Goal: Task Accomplishment & Management: Manage account settings

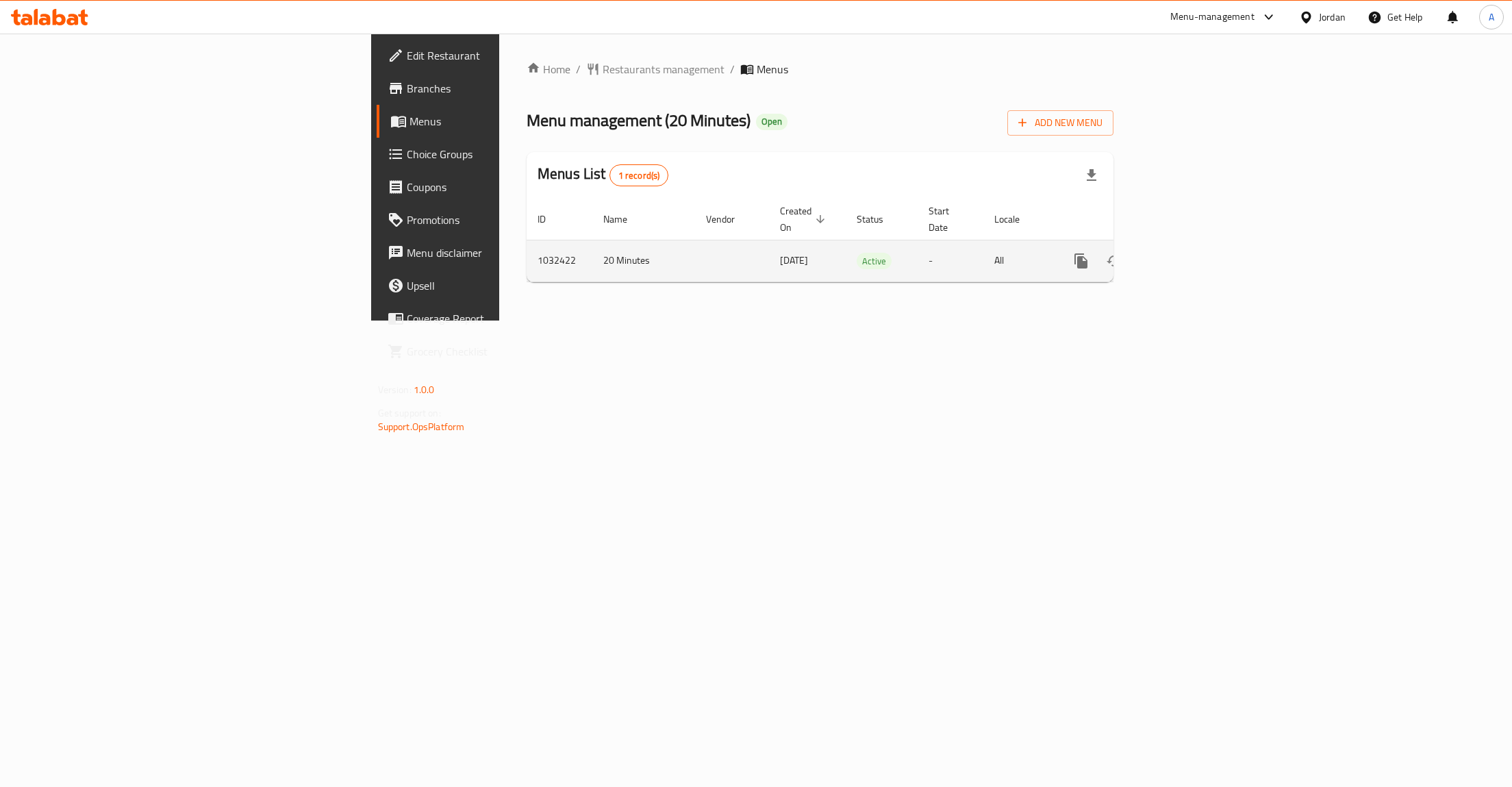
click at [1189, 253] on icon "enhanced table" at bounding box center [1180, 261] width 17 height 17
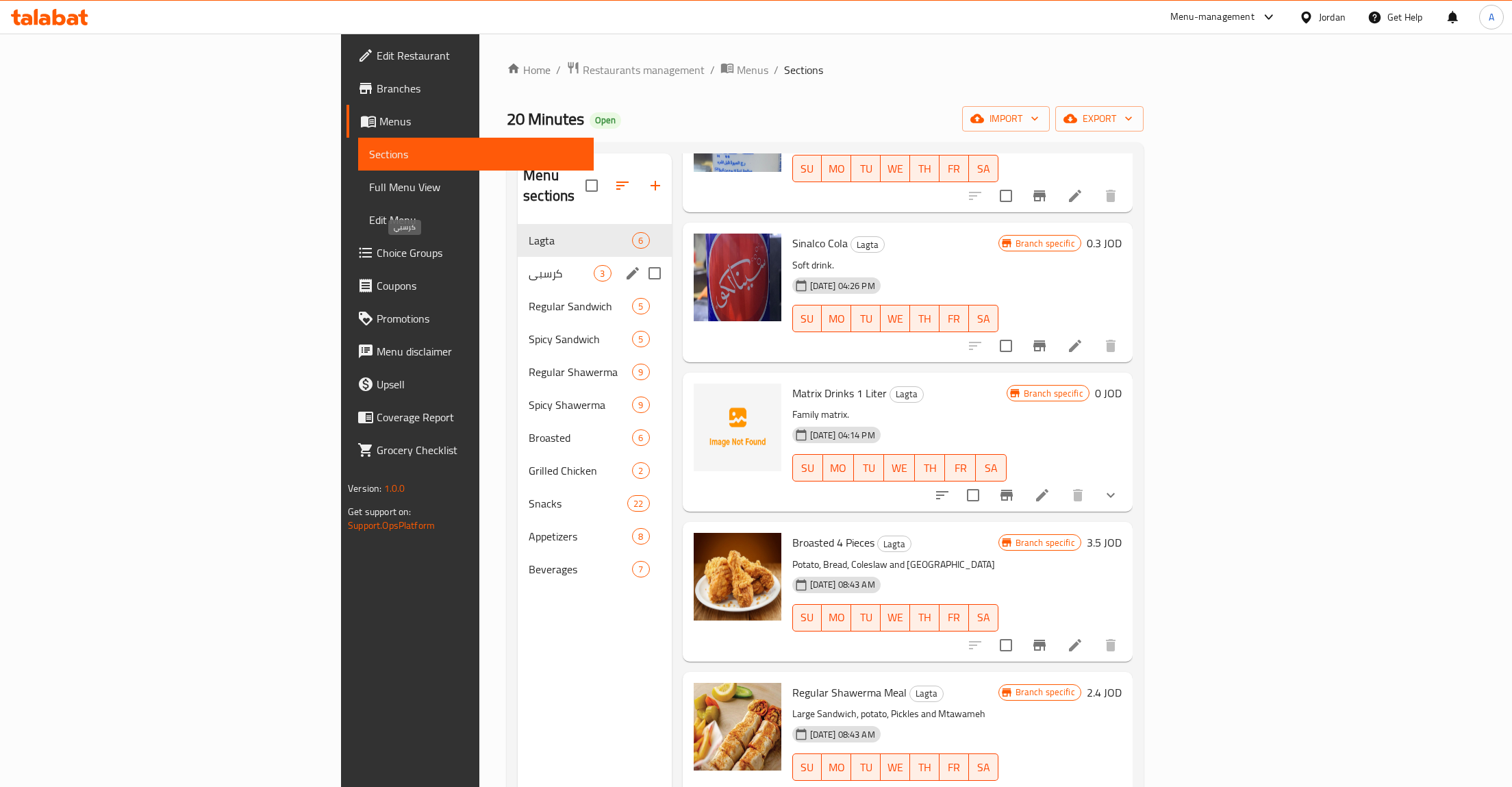
click at [529, 265] on span "كرسبي" at bounding box center [562, 273] width 65 height 17
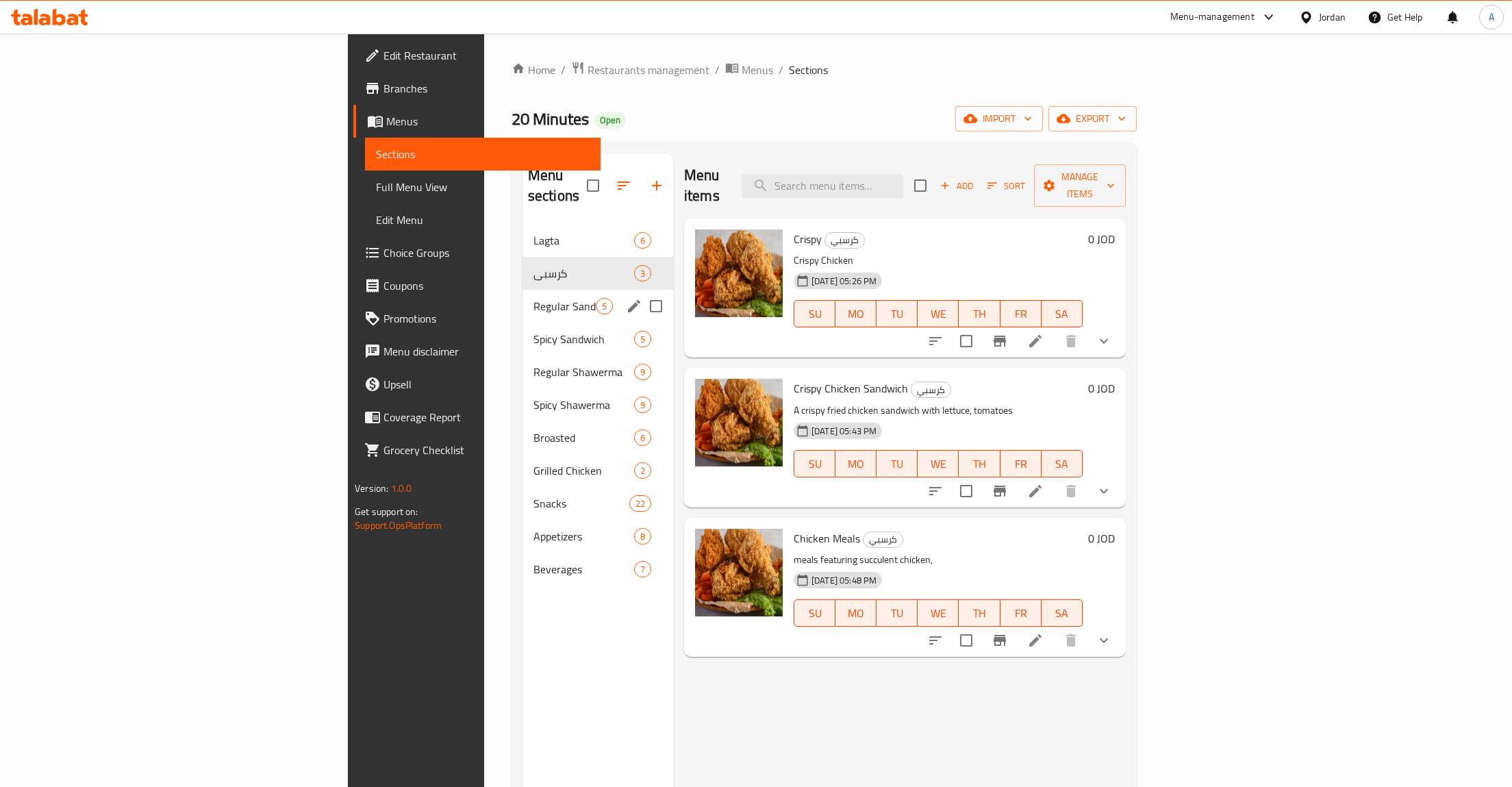
click at [523, 300] on div "Regular Sandwich 5" at bounding box center [598, 306] width 151 height 33
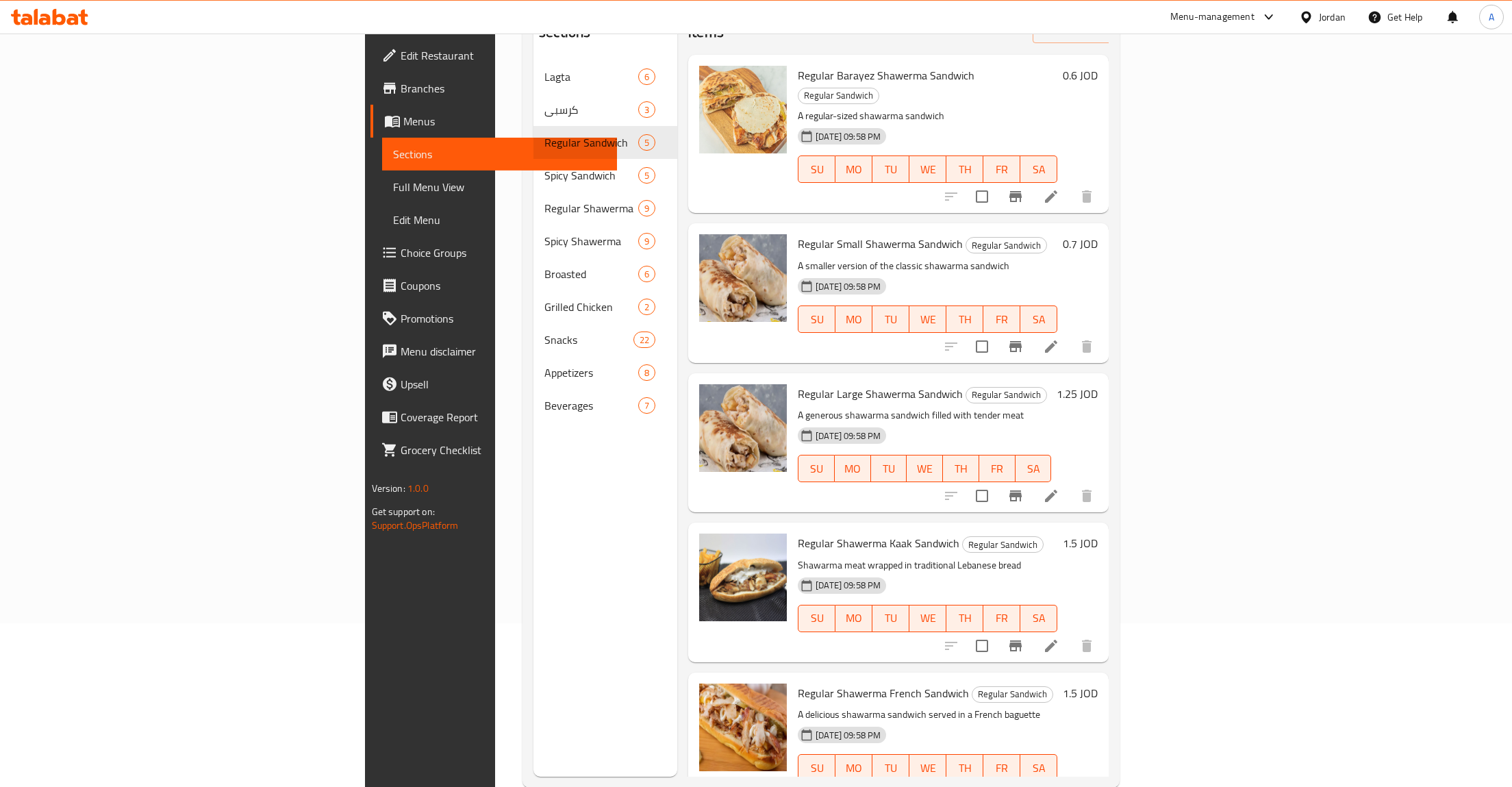
scroll to position [192, 0]
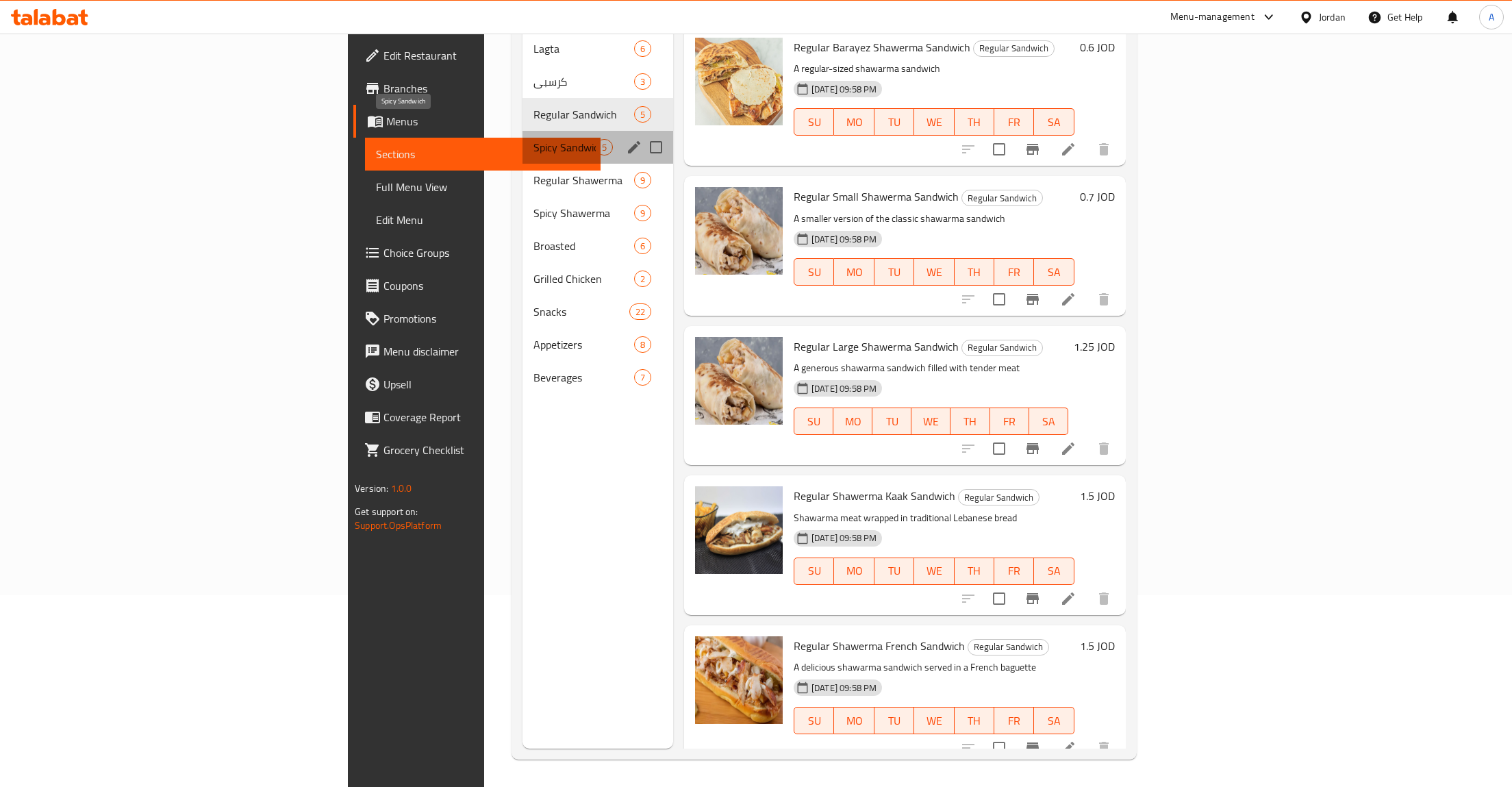
click at [533, 139] on span "Spicy Sandwich" at bounding box center [565, 148] width 62 height 17
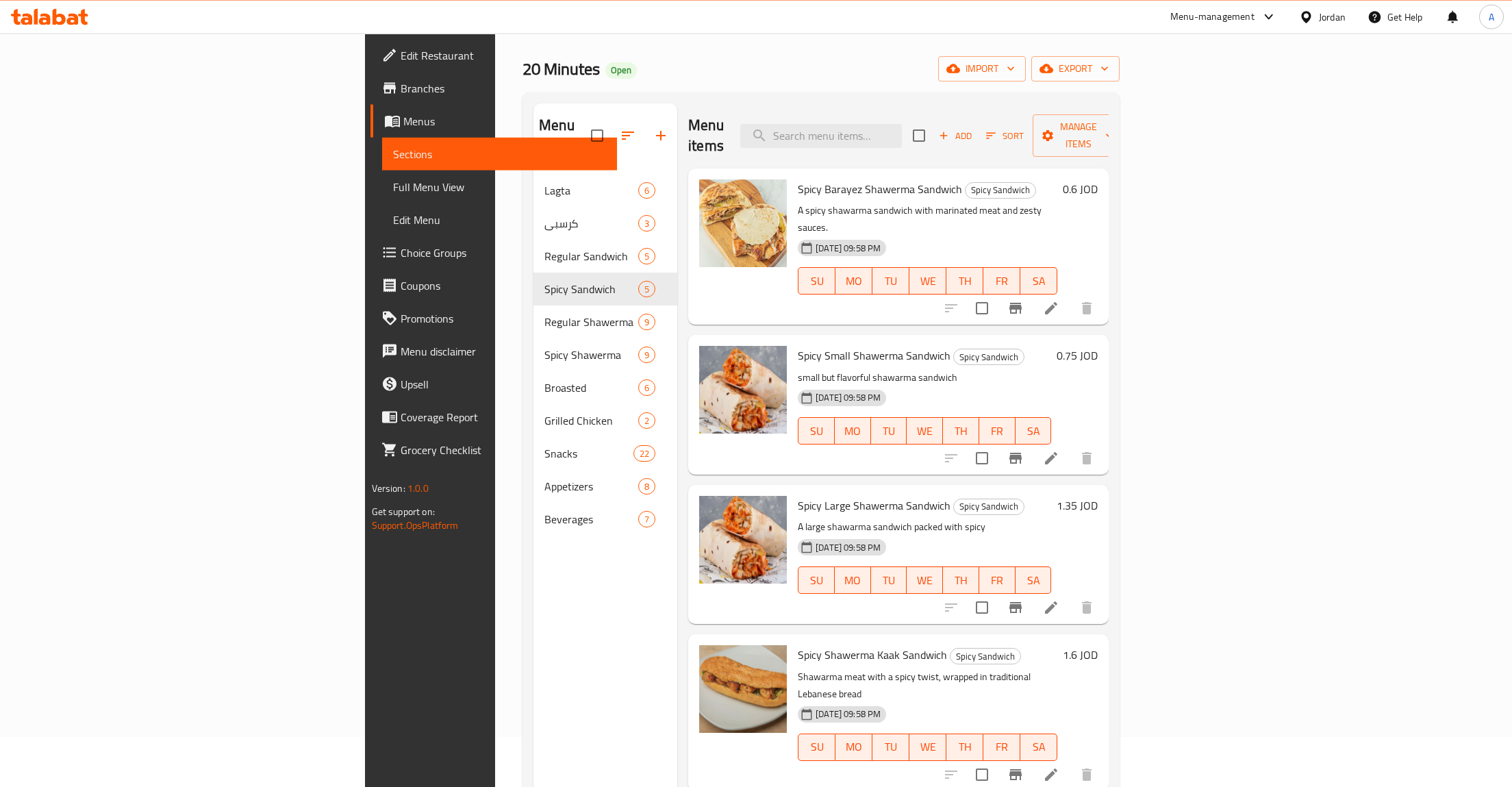
scroll to position [48, 0]
click at [841, 273] on span "MO" at bounding box center [854, 283] width 26 height 20
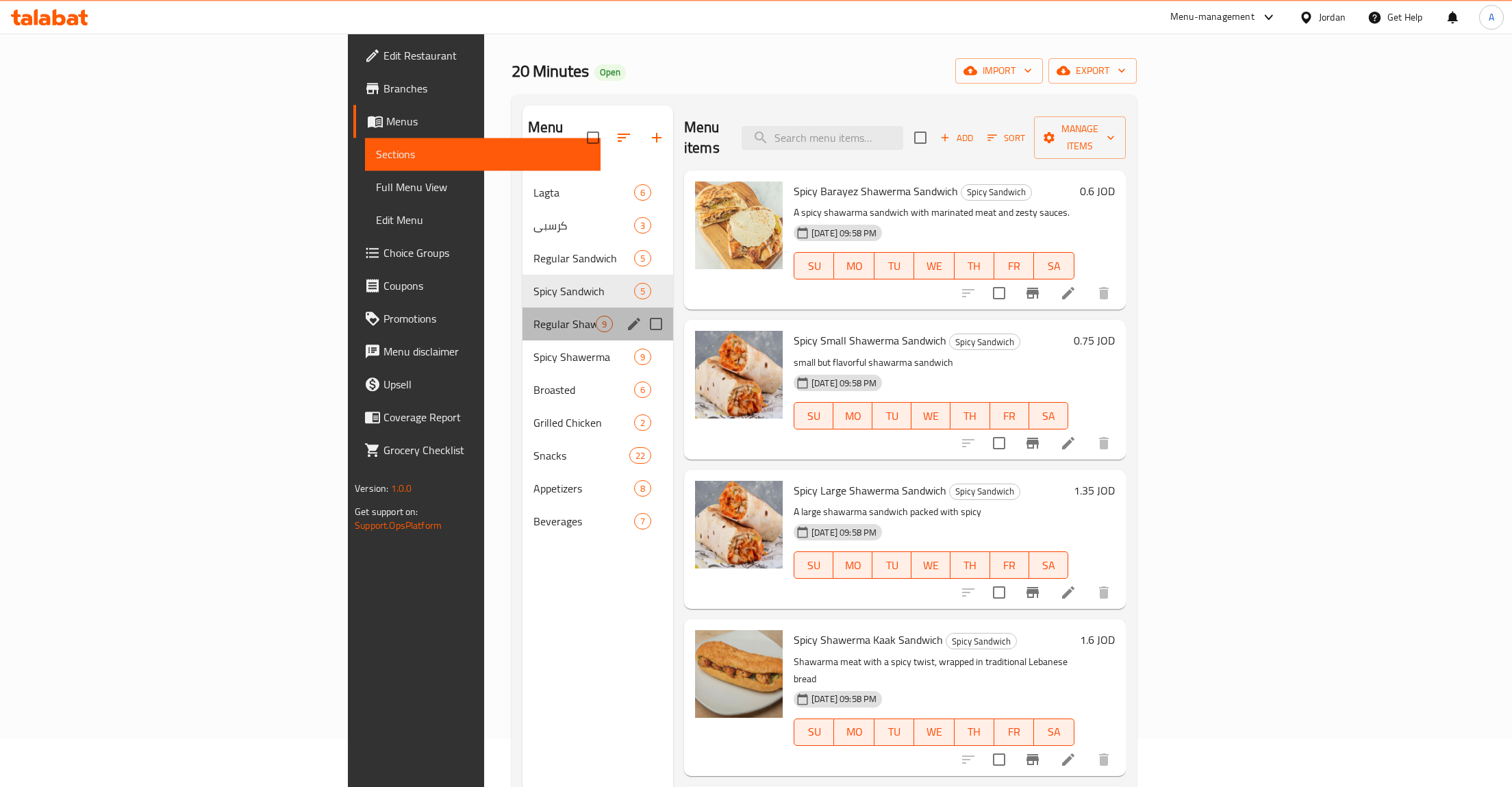
click at [523, 316] on div "Regular Shawerma 9" at bounding box center [598, 323] width 151 height 33
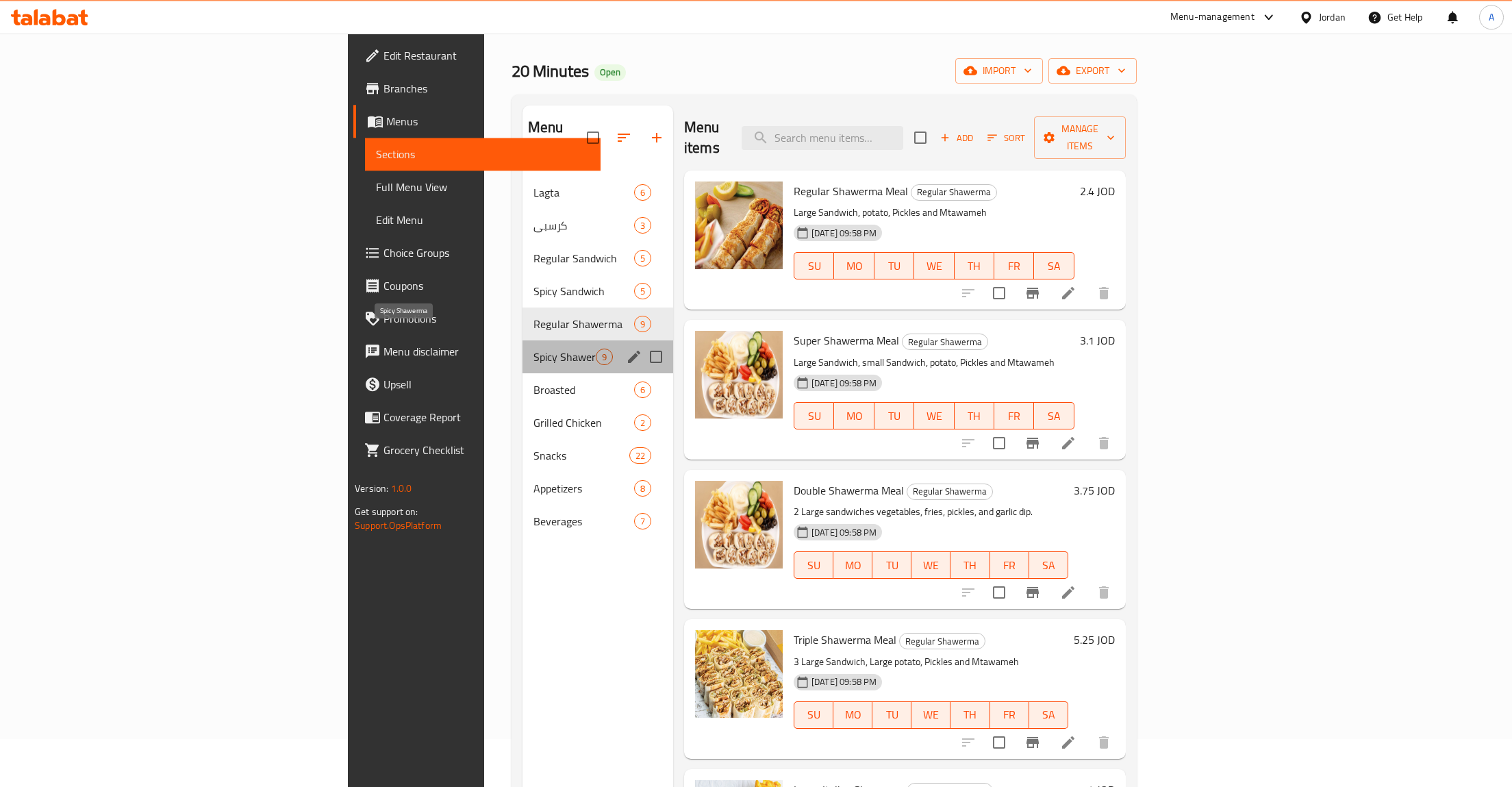
click at [533, 349] on span "Spicy Shawerma" at bounding box center [565, 357] width 62 height 17
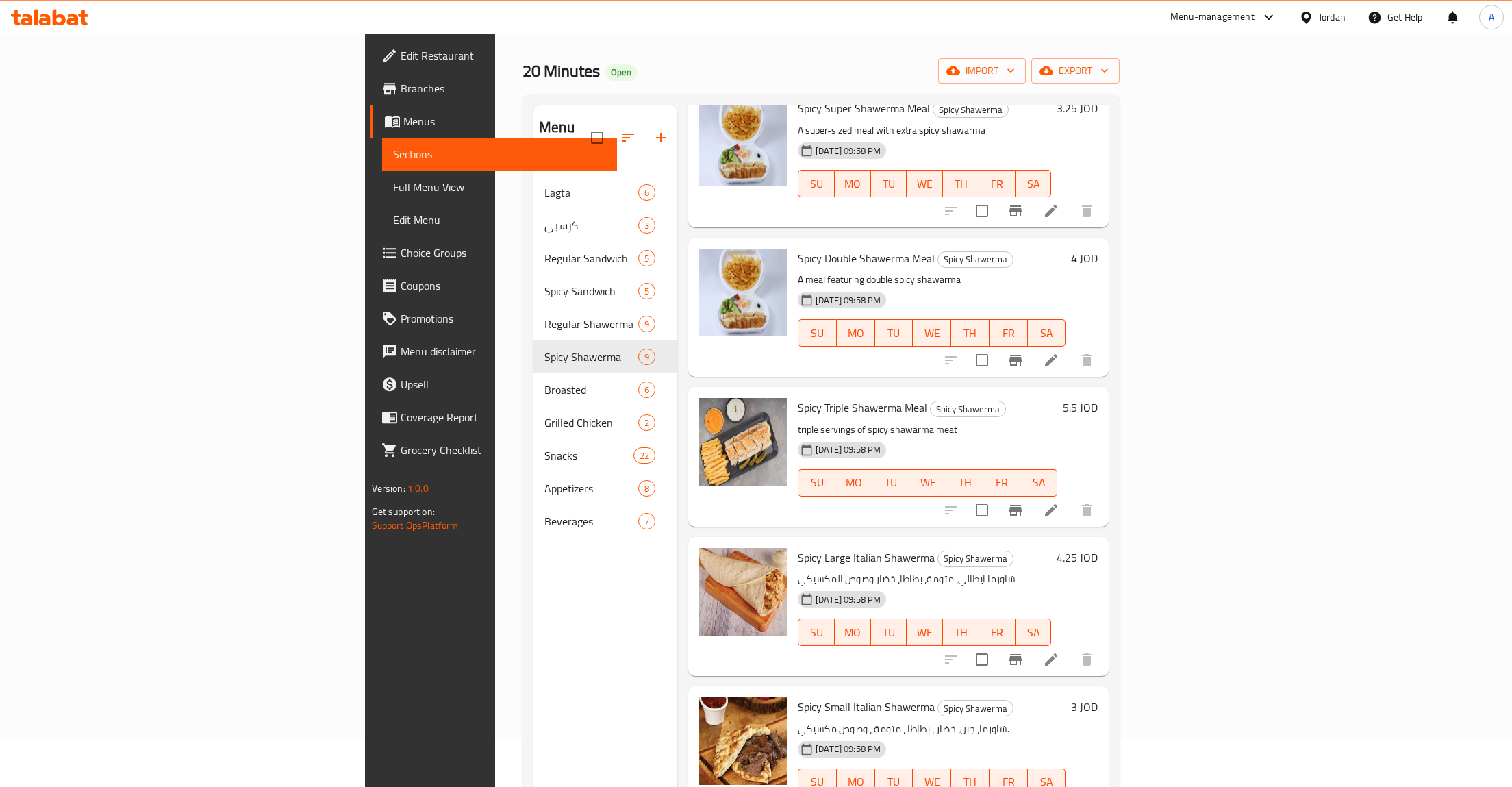
scroll to position [326, 0]
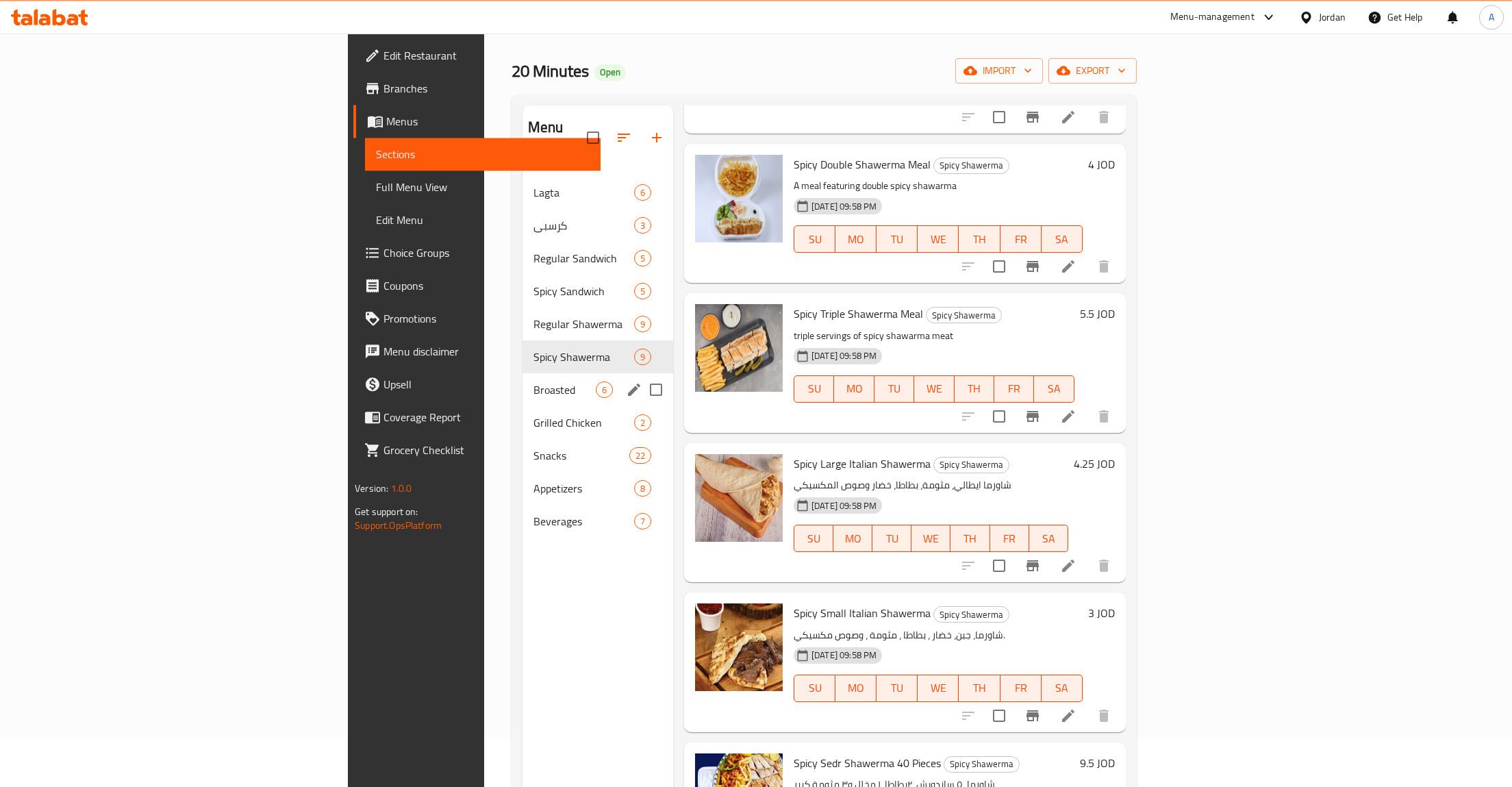
click at [523, 380] on div "Broasted 6" at bounding box center [598, 390] width 151 height 33
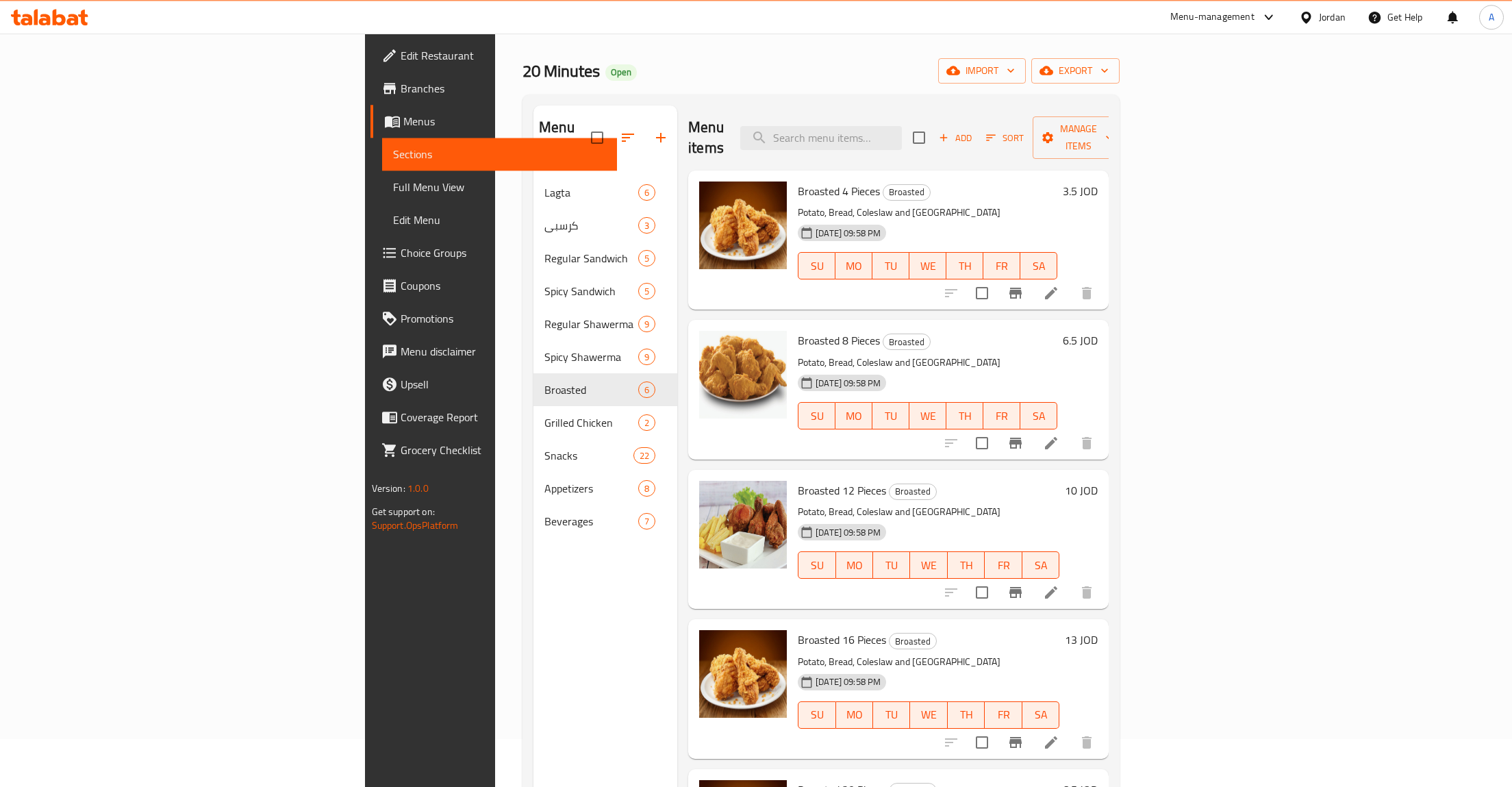
scroll to position [145, 0]
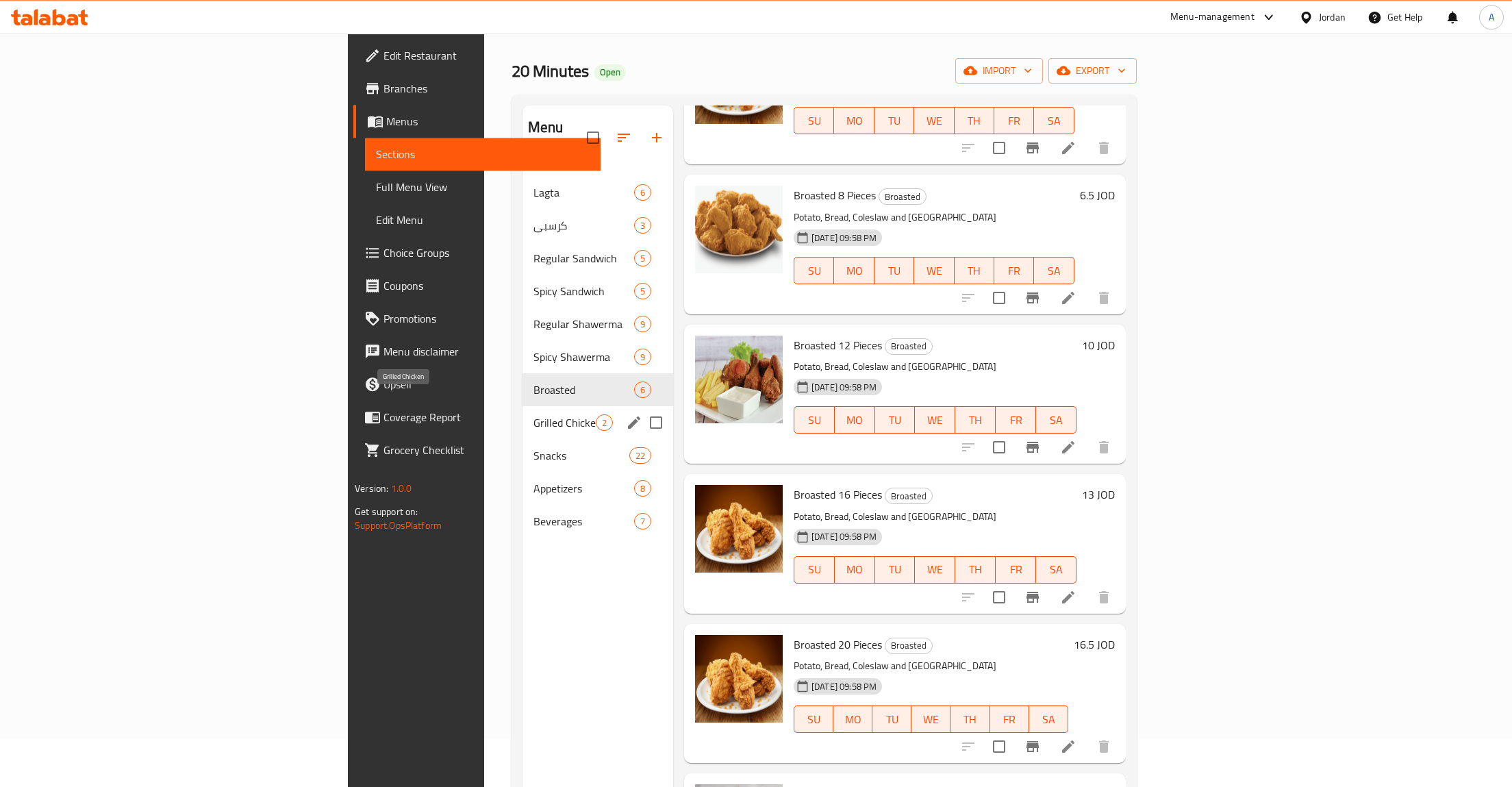
click at [533, 415] on span "Grilled Chicken" at bounding box center [565, 423] width 62 height 17
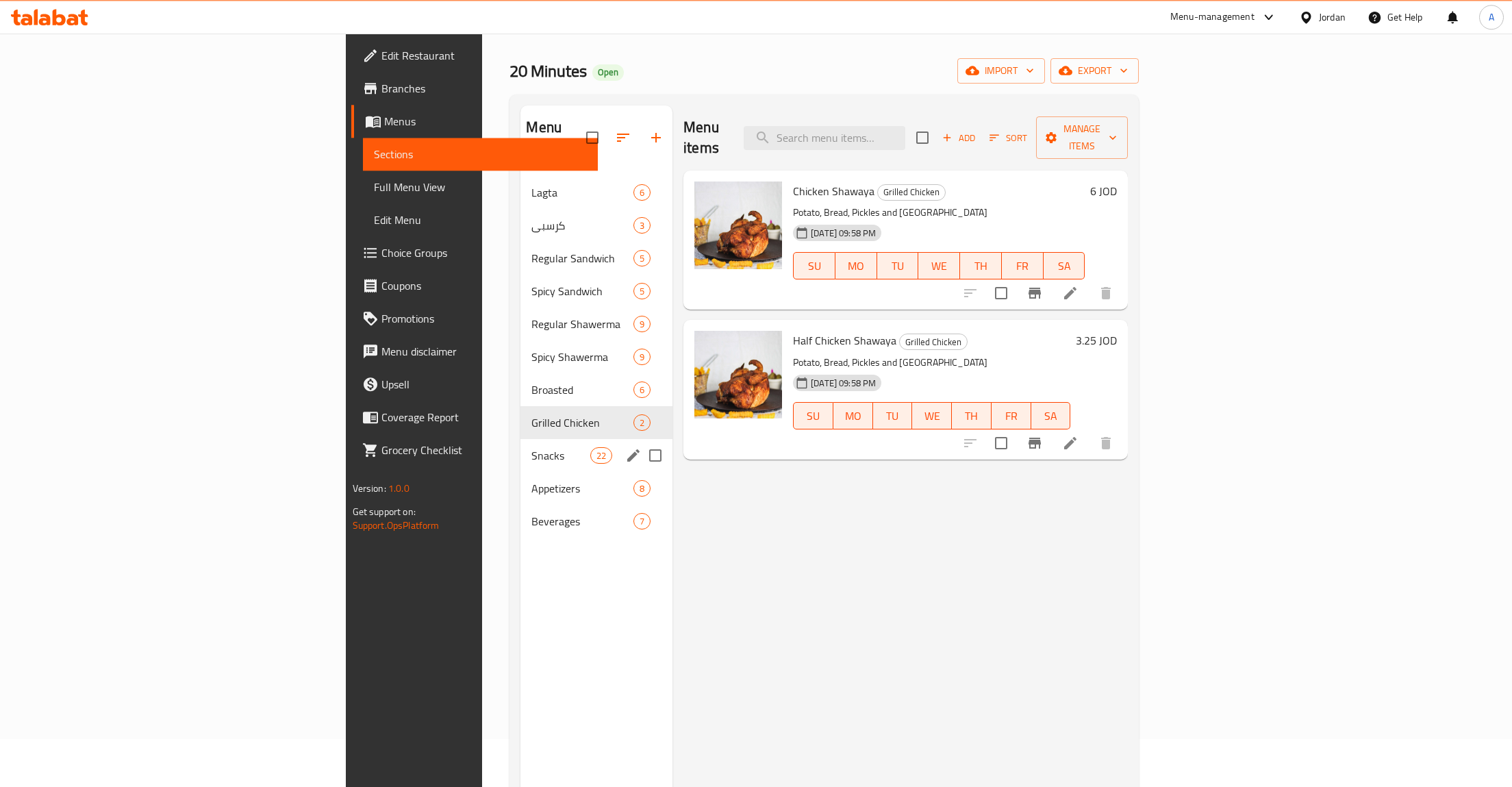
click at [531, 448] on span "Snacks" at bounding box center [560, 456] width 59 height 17
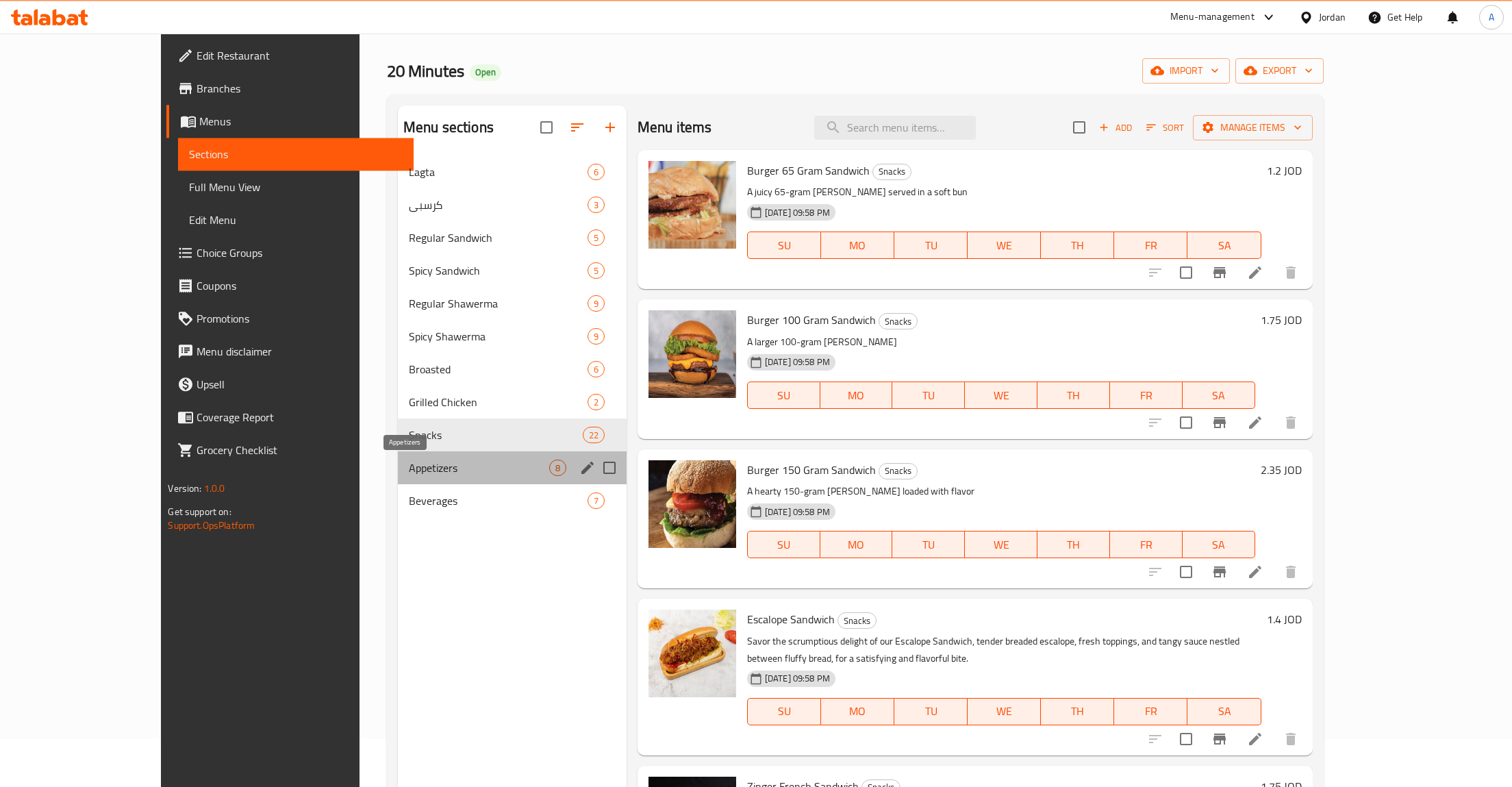
click at [409, 465] on span "Appetizers" at bounding box center [479, 468] width 141 height 17
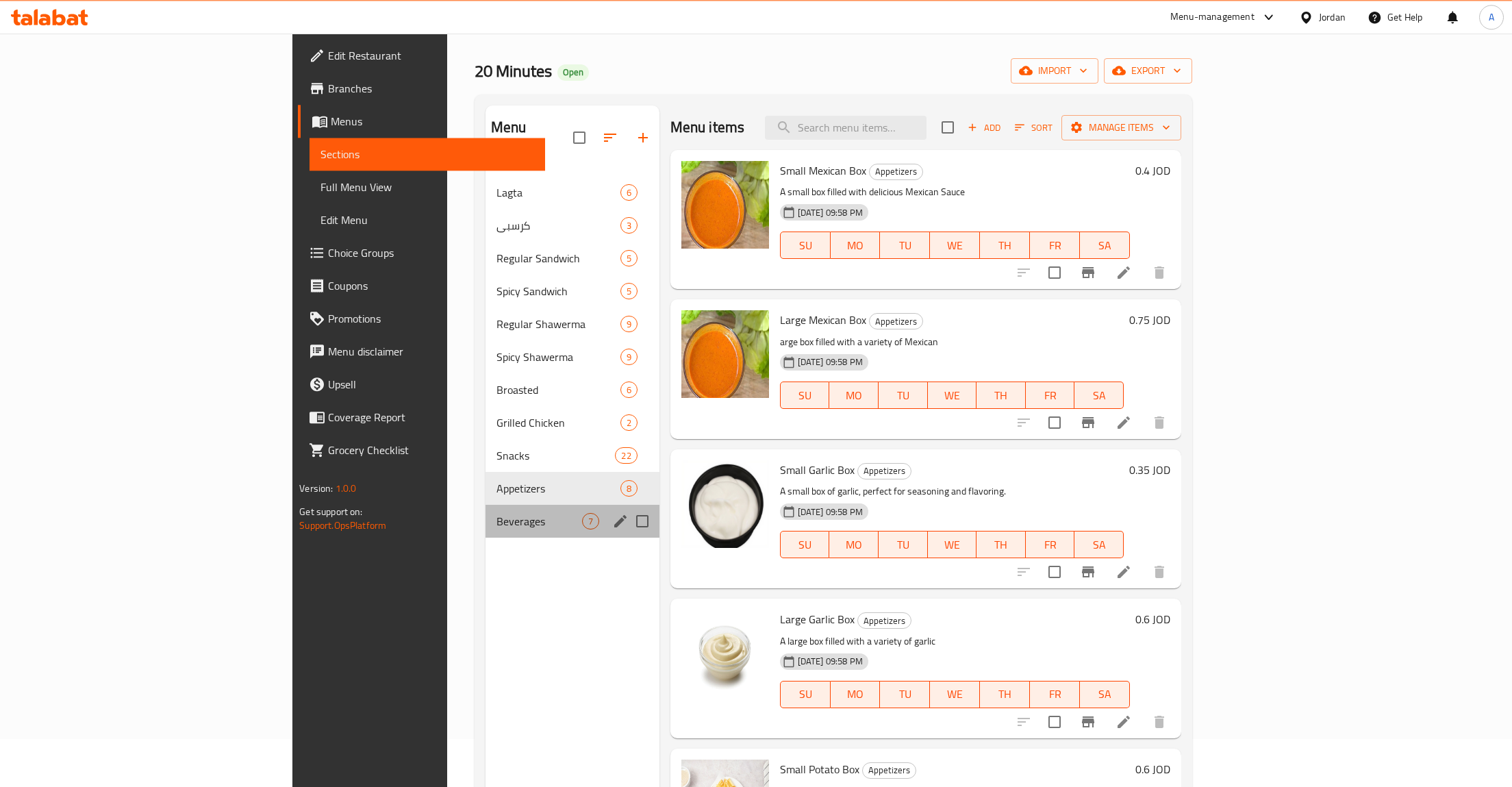
click at [485, 516] on div "Beverages 7" at bounding box center [572, 521] width 174 height 33
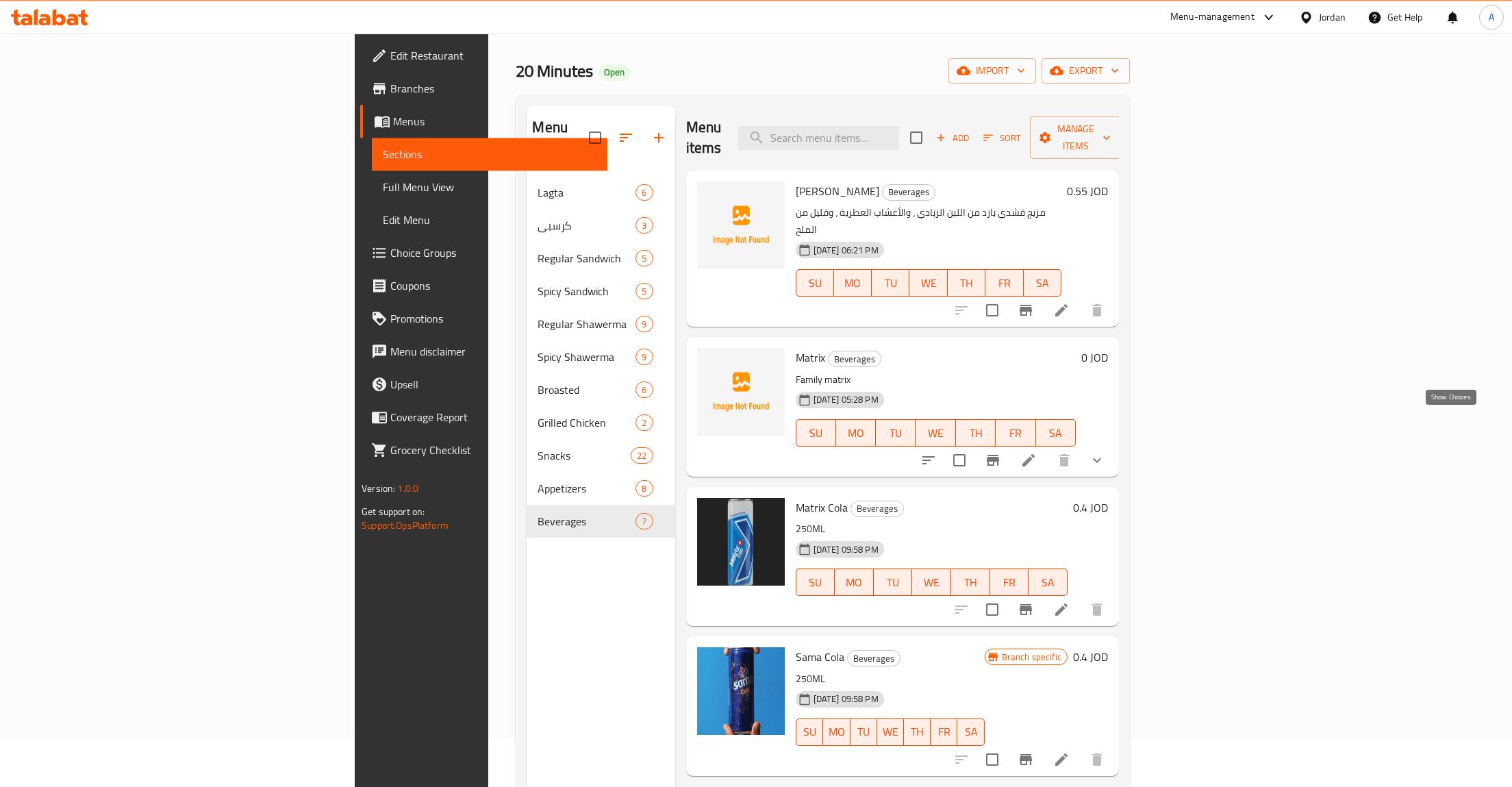
click at [1106, 452] on icon "show more" at bounding box center [1097, 460] width 17 height 17
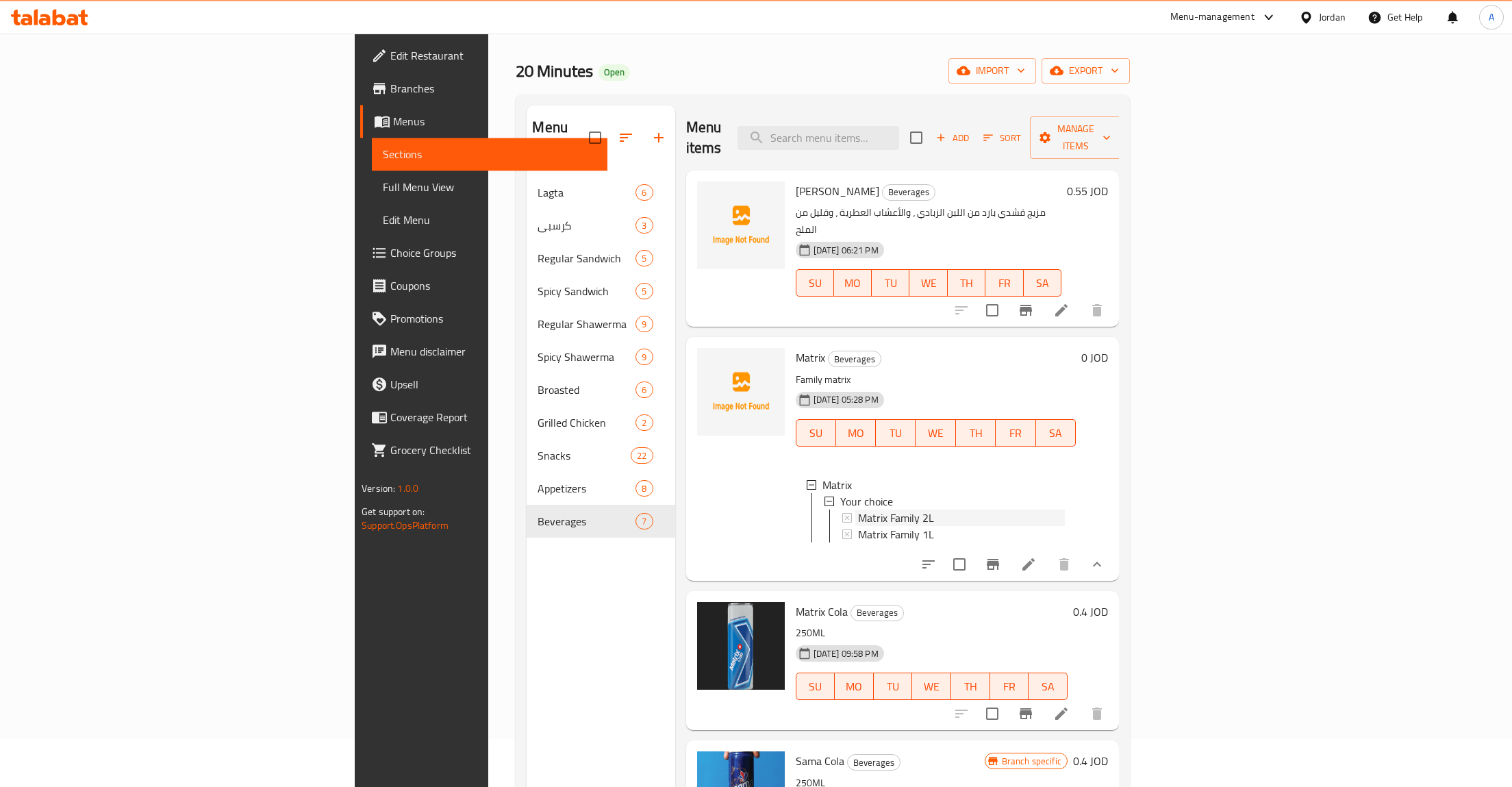
click at [858, 510] on span "Matrix Family 2L" at bounding box center [896, 518] width 76 height 17
click at [697, 614] on img at bounding box center [740, 645] width 88 height 88
click at [708, 613] on icon "upload picture" at bounding box center [717, 622] width 17 height 17
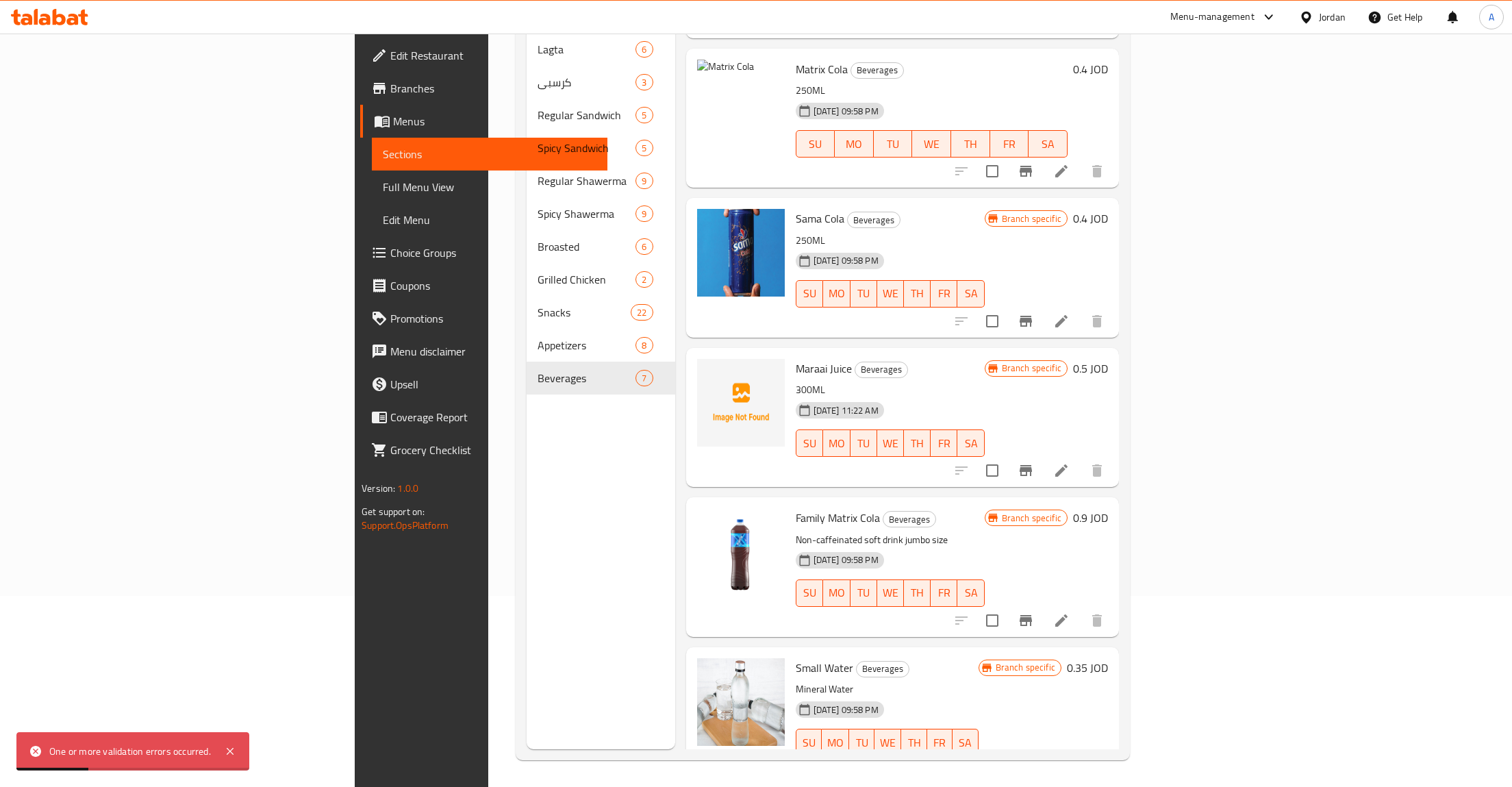
scroll to position [192, 0]
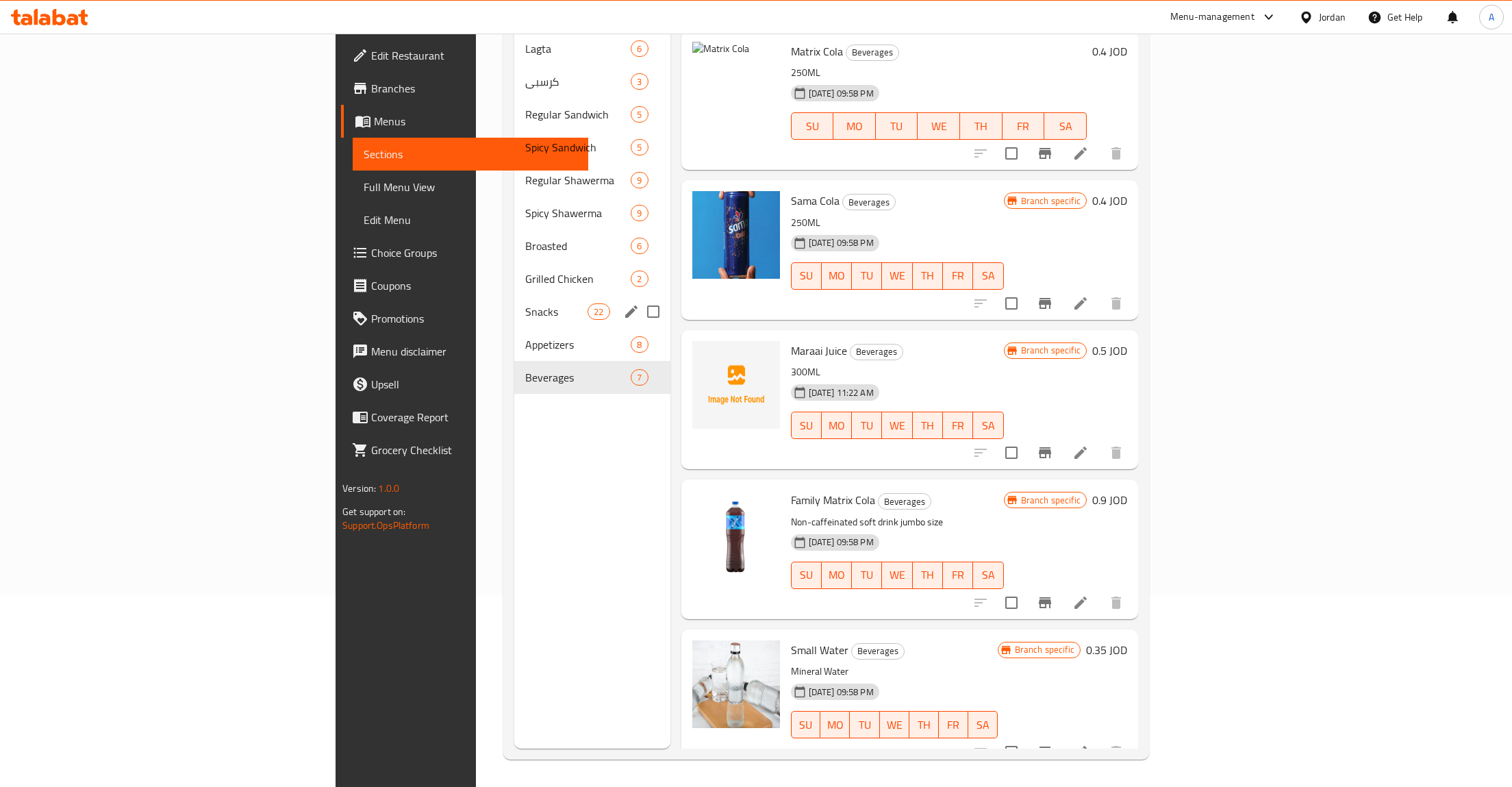
click at [514, 328] on div "Appetizers 8" at bounding box center [592, 344] width 156 height 33
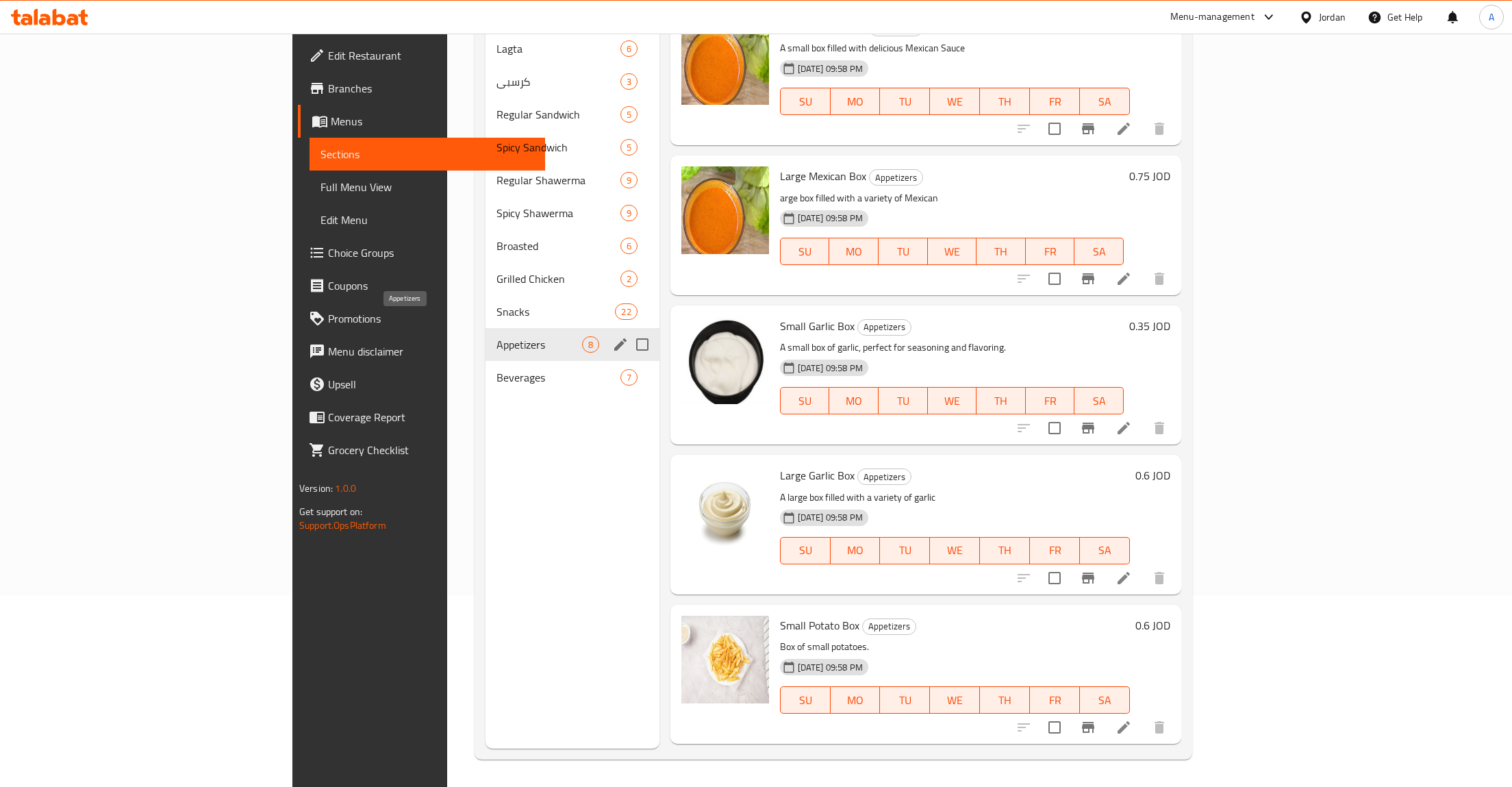
drag, startPoint x: 380, startPoint y: 320, endPoint x: 377, endPoint y: 336, distance: 16.3
click at [497, 336] on span "Appetizers" at bounding box center [540, 345] width 86 height 17
click at [497, 369] on span "Beverages" at bounding box center [540, 378] width 86 height 17
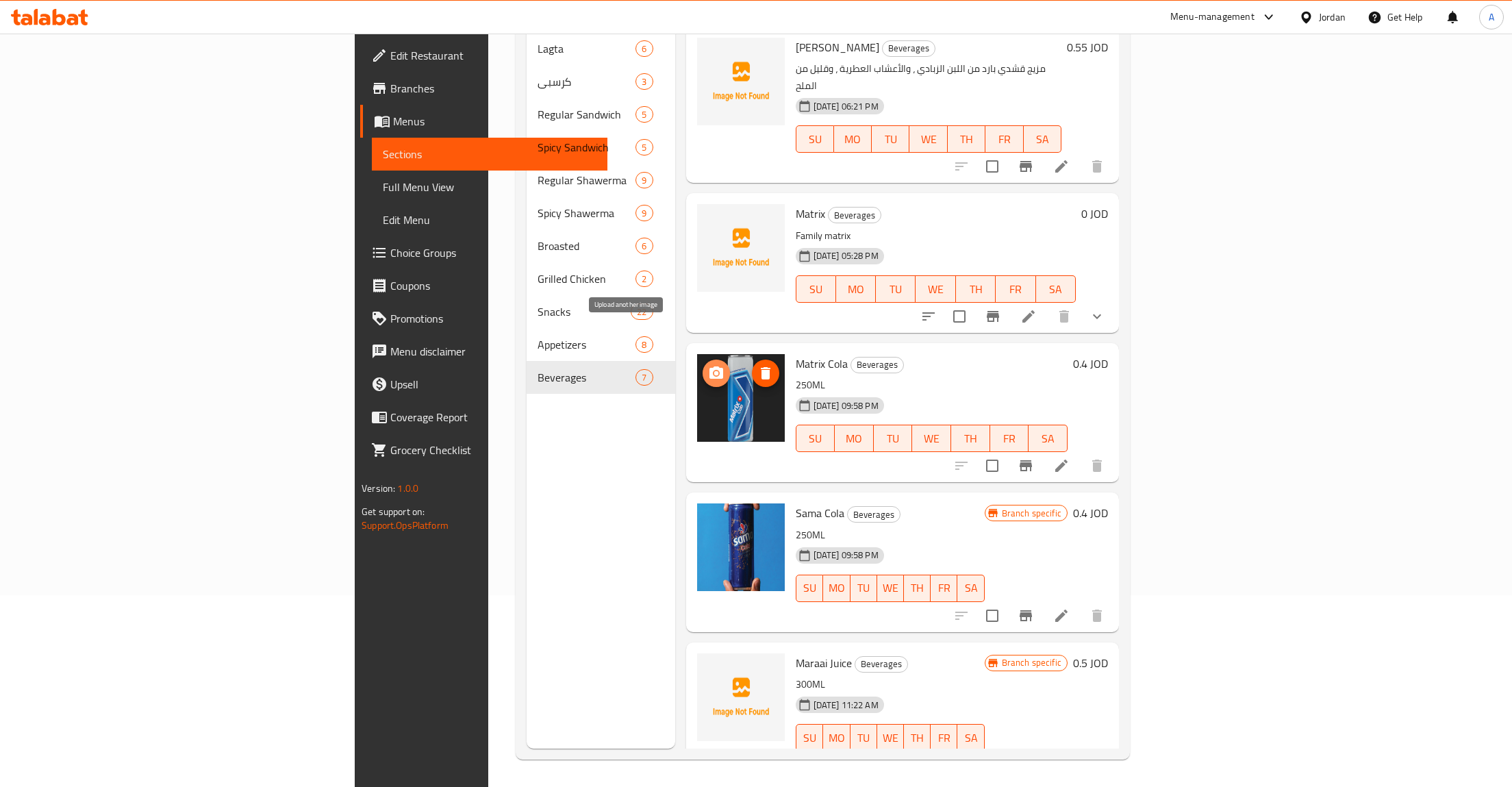
click at [709, 367] on icon "upload picture" at bounding box center [716, 373] width 14 height 12
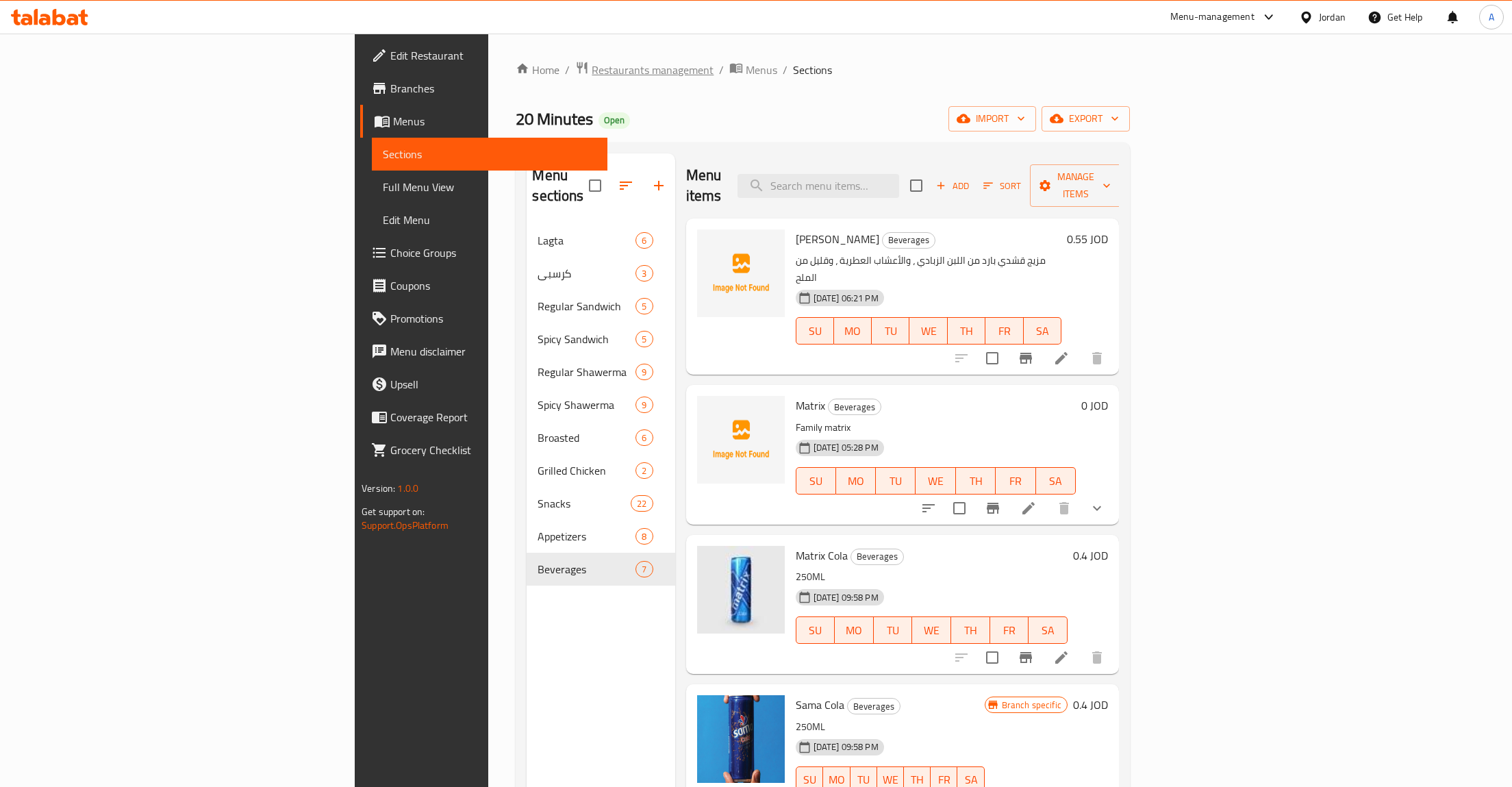
click at [592, 64] on span "Restaurants management" at bounding box center [653, 70] width 122 height 17
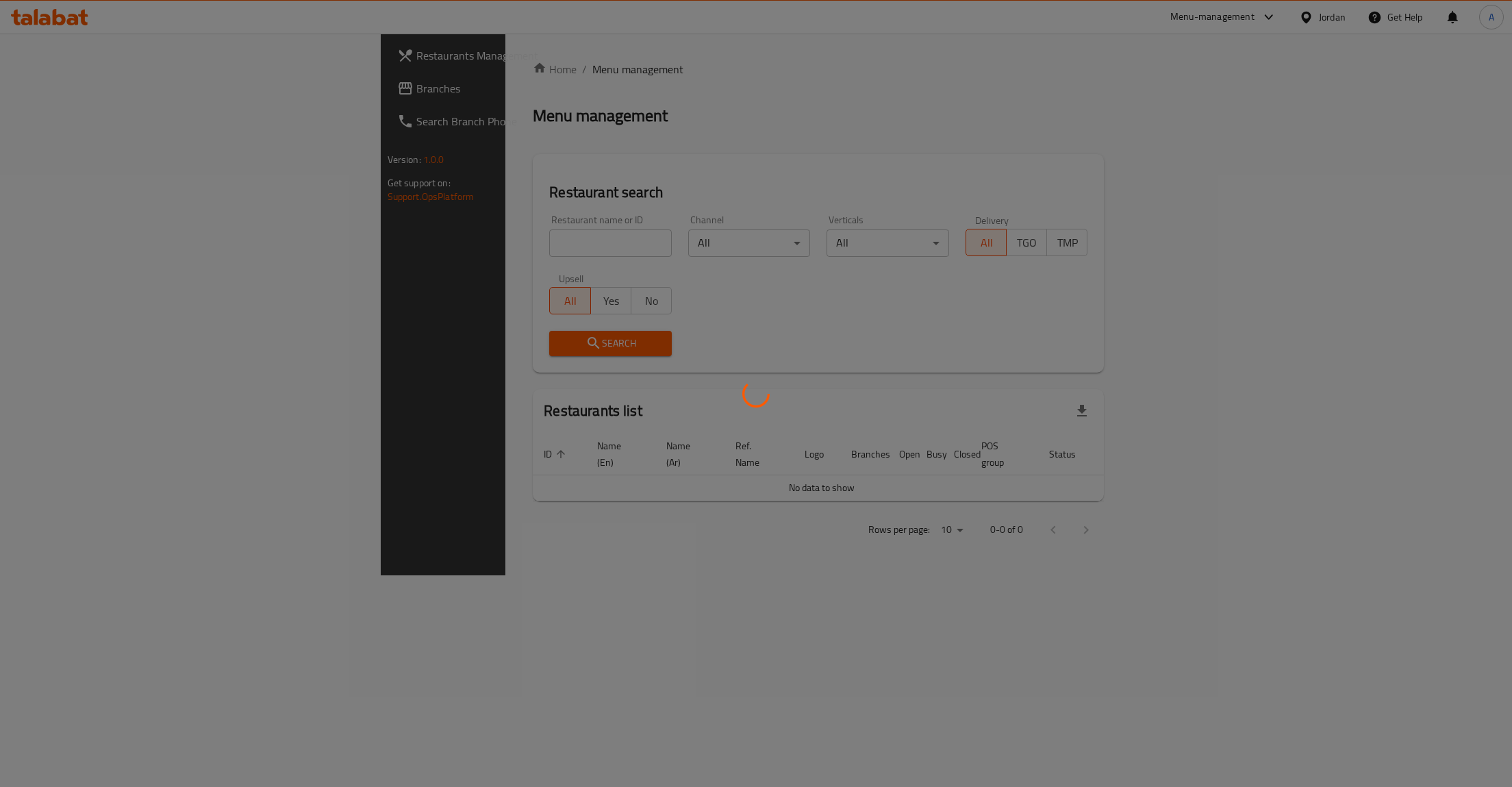
click at [405, 253] on div at bounding box center [756, 394] width 1512 height 787
click at [394, 247] on div at bounding box center [756, 394] width 1512 height 787
click at [393, 249] on div at bounding box center [756, 394] width 1512 height 787
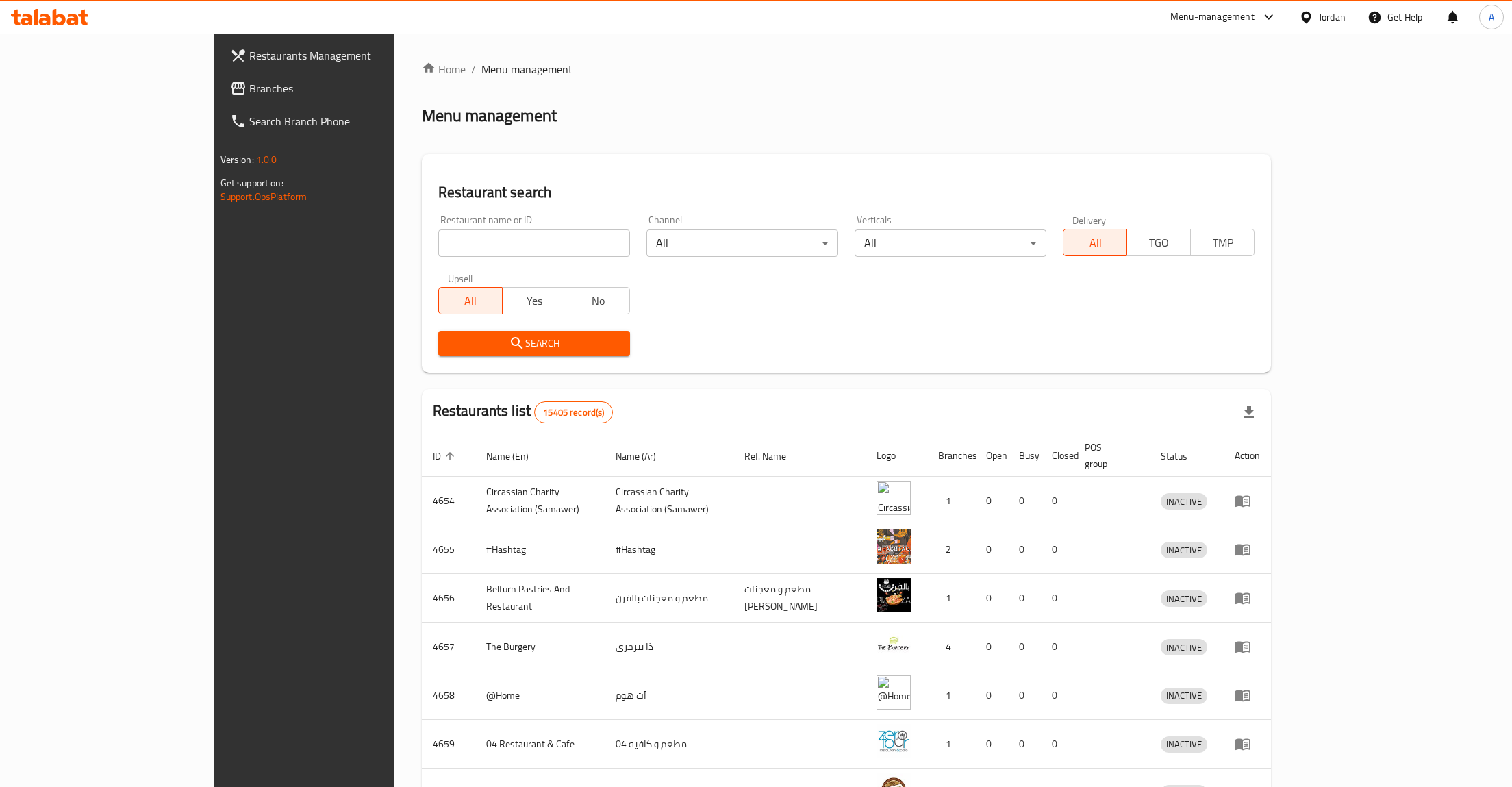
click at [438, 250] on input "search" at bounding box center [534, 244] width 192 height 27
type input "hgrh"
type input "القاضي"
click at [422, 367] on div "Restaurant search Restaurant name or ID القاضي Restaurant name or ID Channel Al…" at bounding box center [846, 263] width 850 height 218
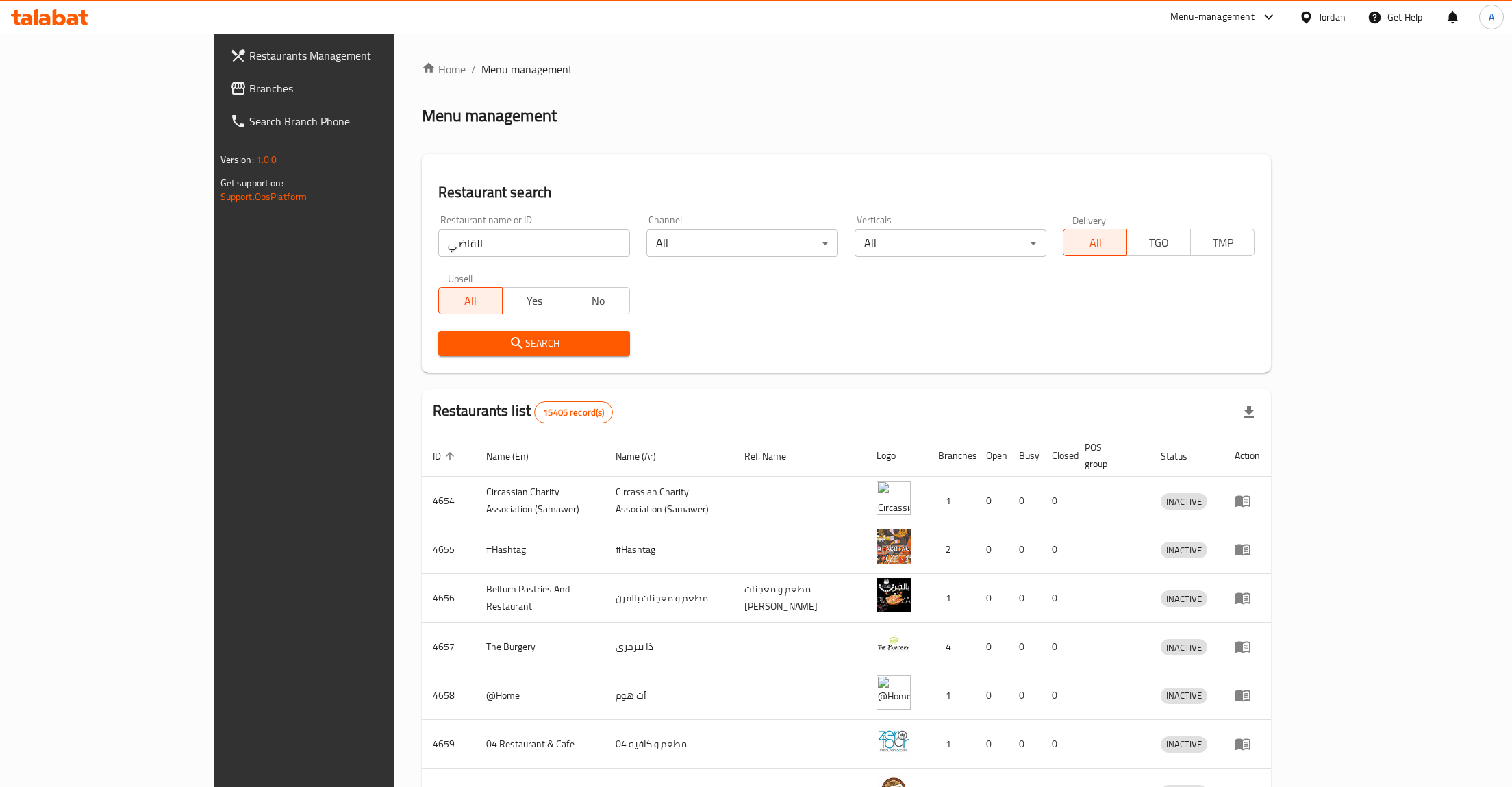
click at [438, 352] on button "Search" at bounding box center [534, 343] width 192 height 25
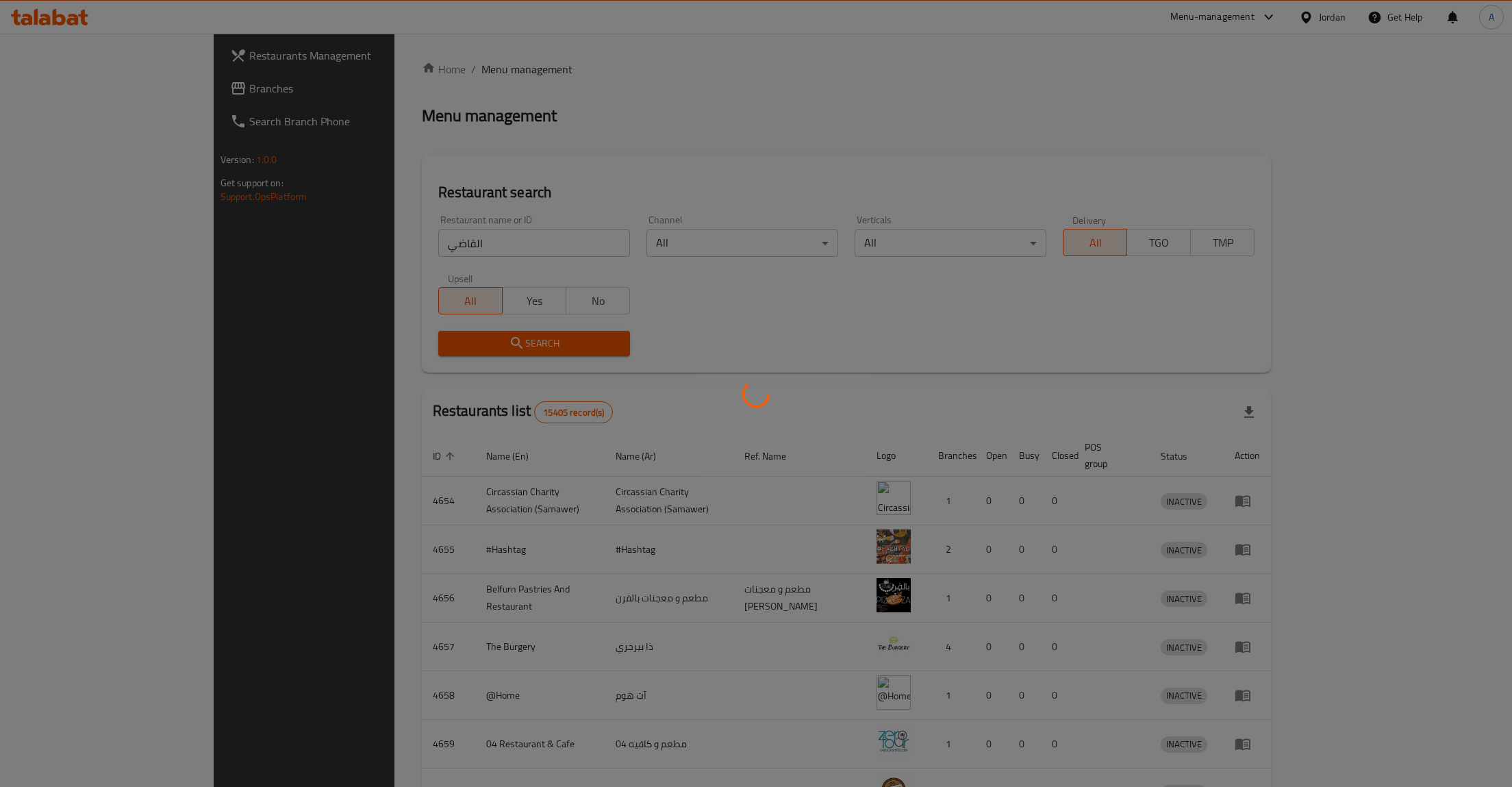
click at [381, 352] on div at bounding box center [756, 394] width 1512 height 787
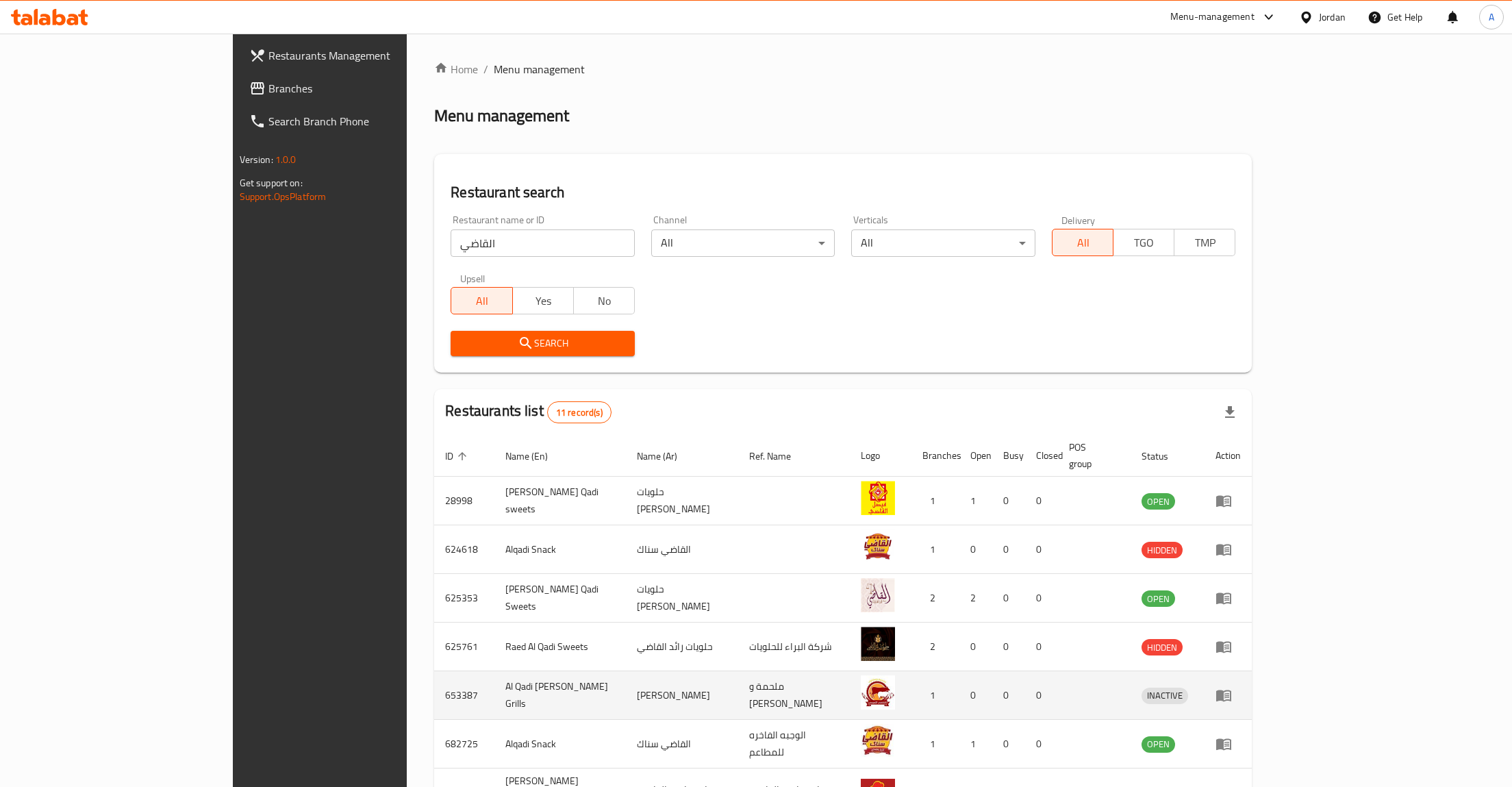
scroll to position [232, 0]
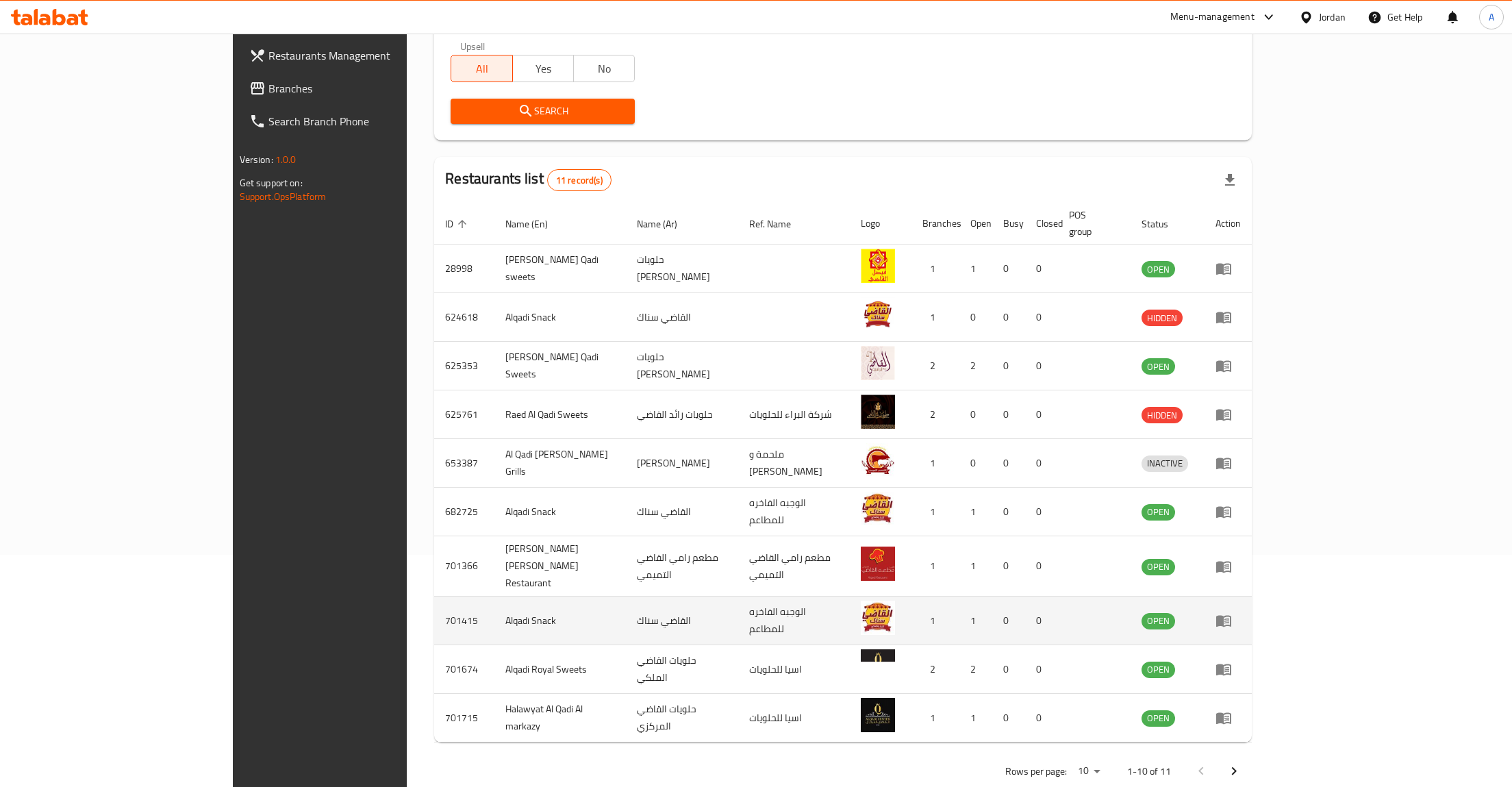
click at [1231, 616] on icon "enhanced table" at bounding box center [1224, 621] width 15 height 11
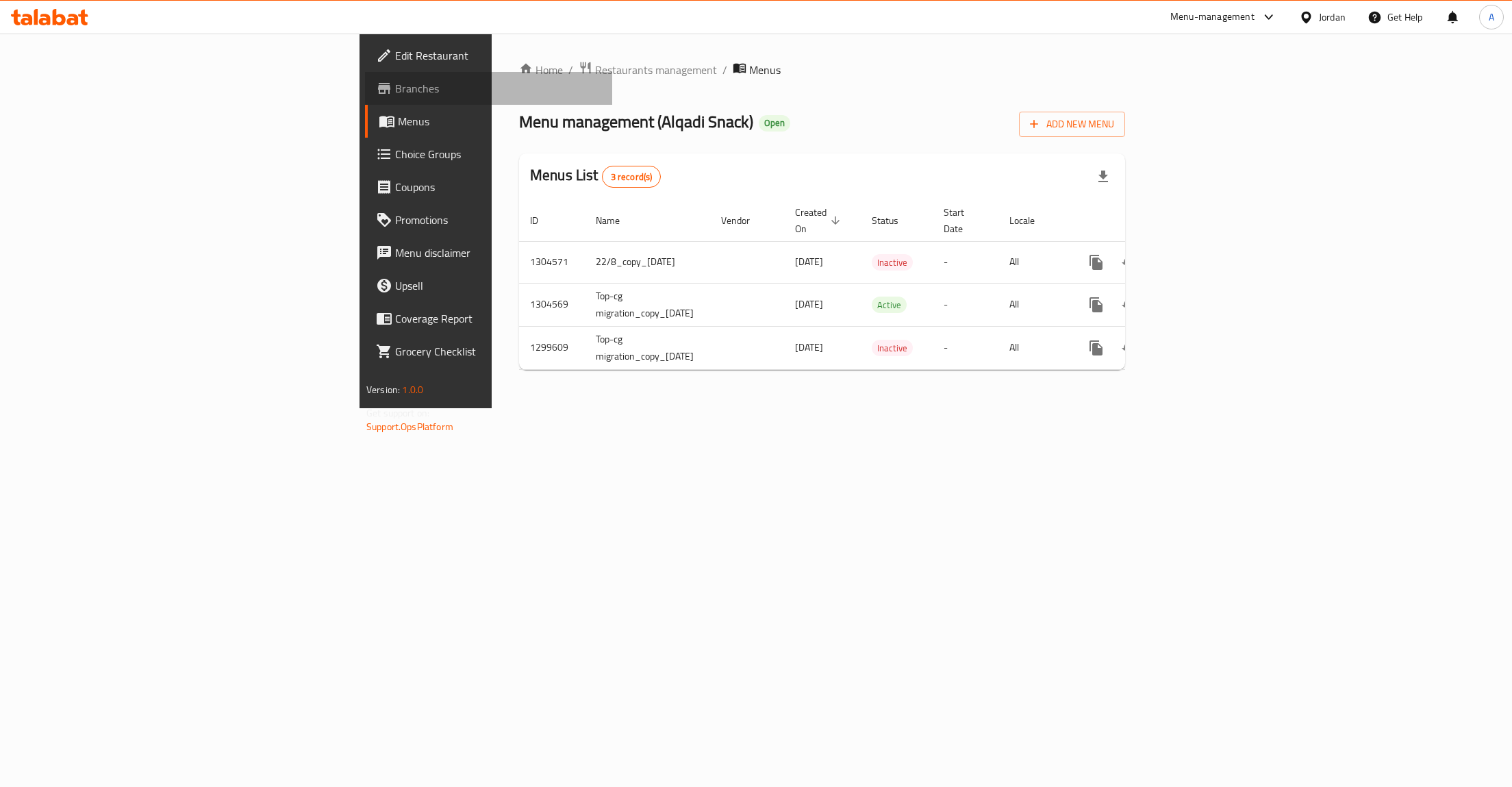
click at [395, 95] on span "Branches" at bounding box center [498, 88] width 206 height 17
